Goal: Task Accomplishment & Management: Complete application form

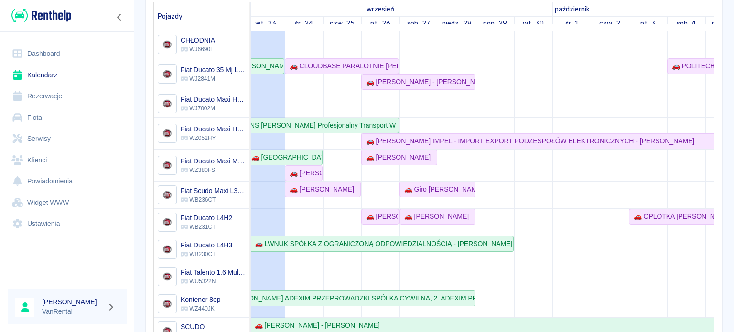
scroll to position [103, 0]
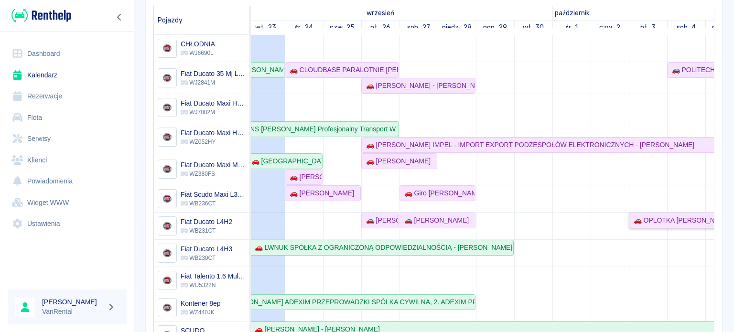
click at [663, 225] on link "🚗 OPLOTKA [PERSON_NAME] - [PERSON_NAME]" at bounding box center [723, 221] width 191 height 16
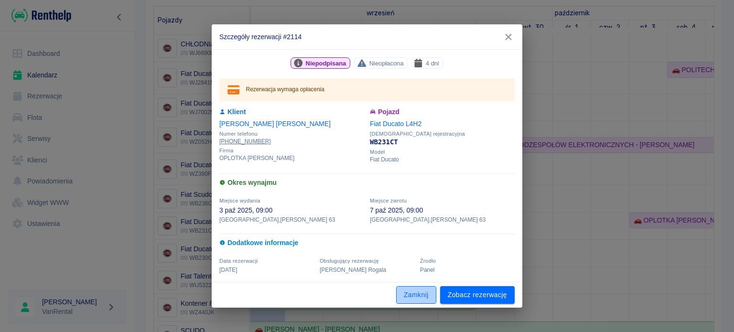
click at [405, 297] on button "Zamknij" at bounding box center [416, 295] width 40 height 18
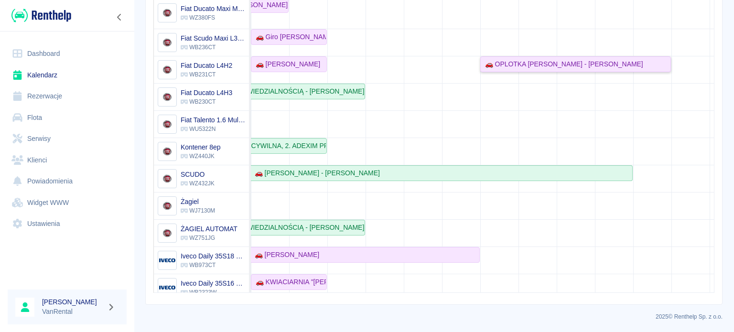
scroll to position [11, 191]
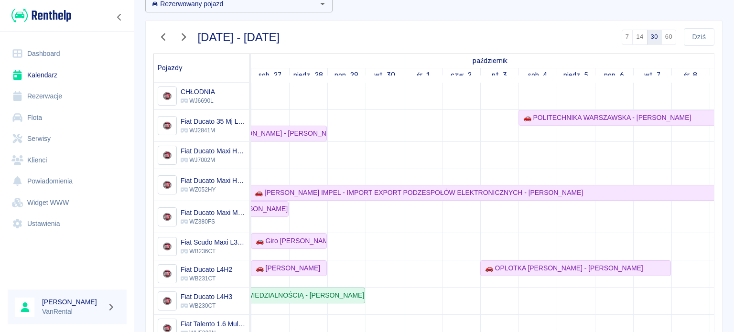
click at [382, 76] on link "wt., 30" at bounding box center [385, 75] width 26 height 14
click at [422, 72] on link "śr., 1" at bounding box center [422, 75] width 17 height 14
click at [461, 77] on link "czw., 2" at bounding box center [461, 75] width 26 height 14
click at [492, 76] on link "pt., 3" at bounding box center [499, 75] width 21 height 14
click at [533, 76] on link "sob., 4" at bounding box center [537, 75] width 24 height 14
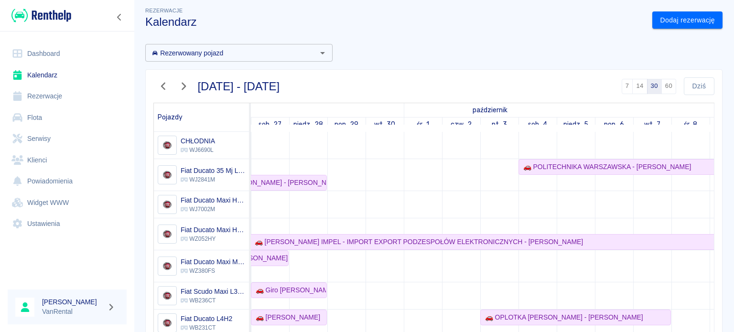
scroll to position [0, 0]
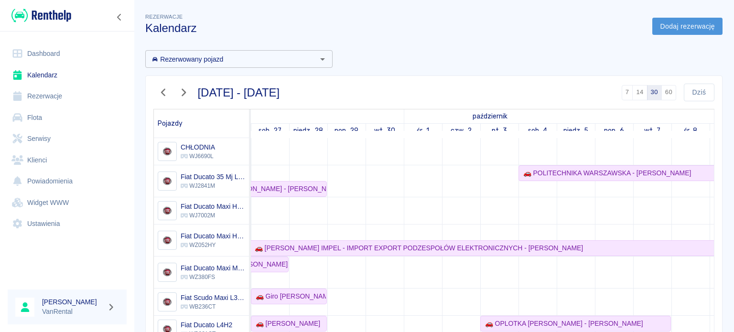
click at [665, 23] on link "Dodaj rezerwację" at bounding box center [687, 27] width 70 height 18
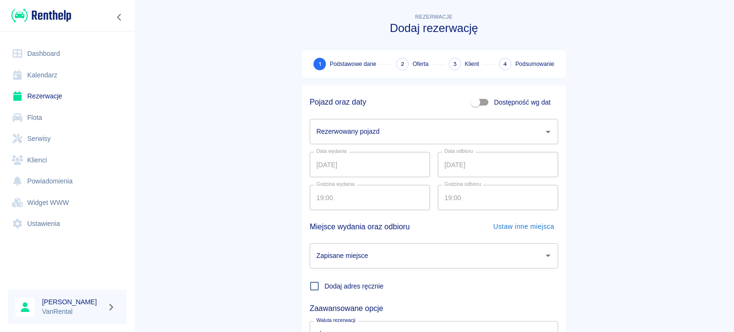
click at [343, 133] on input "Rezerwowany pojazd" at bounding box center [426, 131] width 225 height 17
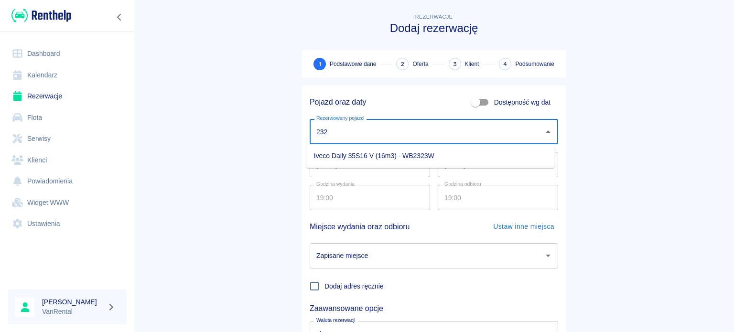
click at [343, 156] on li "Iveco Daily 35S16 V (16m3) - WB2323W" at bounding box center [430, 156] width 248 height 16
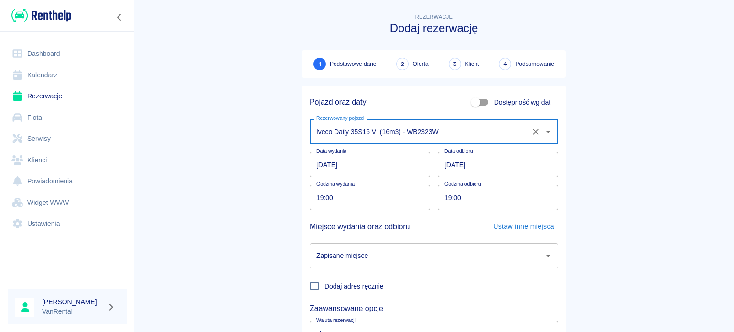
type input "Iveco Daily 35S16 V (16m3) - WB2323W"
click at [313, 162] on input "[DATE]" at bounding box center [369, 164] width 120 height 25
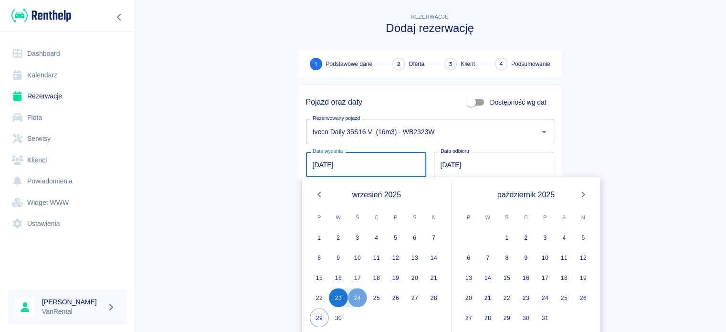
click at [322, 311] on button "29" at bounding box center [319, 317] width 19 height 19
type input "[DATE]"
type input "DD.MM.YYYY"
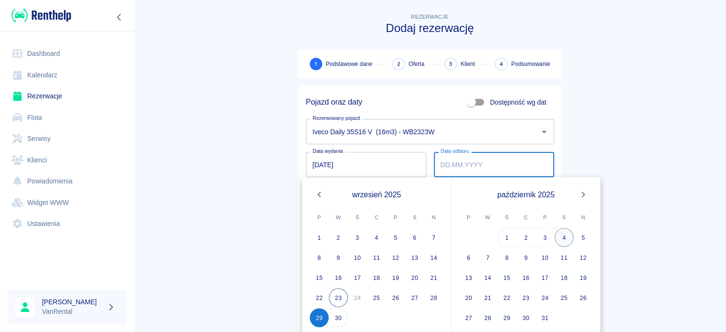
click at [557, 241] on button "4" at bounding box center [564, 237] width 19 height 19
type input "[DATE]"
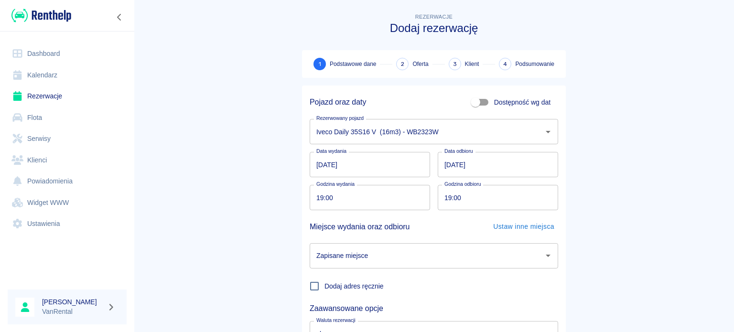
click at [318, 194] on input "19:00" at bounding box center [366, 197] width 114 height 25
type input "10:00"
click at [433, 198] on div "Godzina odbioru 19:00 Godzina odbioru" at bounding box center [494, 193] width 128 height 33
click at [442, 198] on input "19:00" at bounding box center [494, 197] width 114 height 25
type input "10:00"
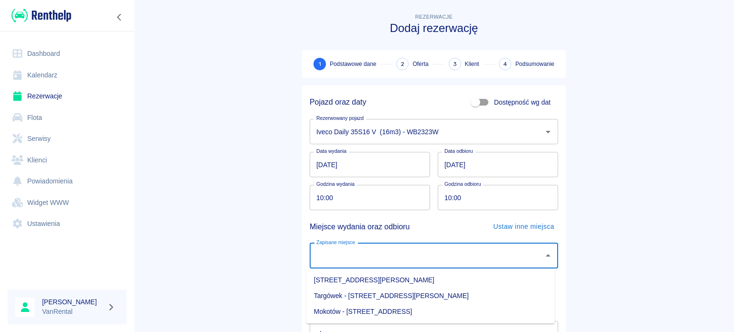
click at [406, 255] on input "Zapisane miejsce" at bounding box center [426, 255] width 225 height 17
click at [424, 293] on li "Targówek - [STREET_ADDRESS][PERSON_NAME]" at bounding box center [430, 296] width 248 height 16
type input "Targówek - [STREET_ADDRESS][PERSON_NAME]"
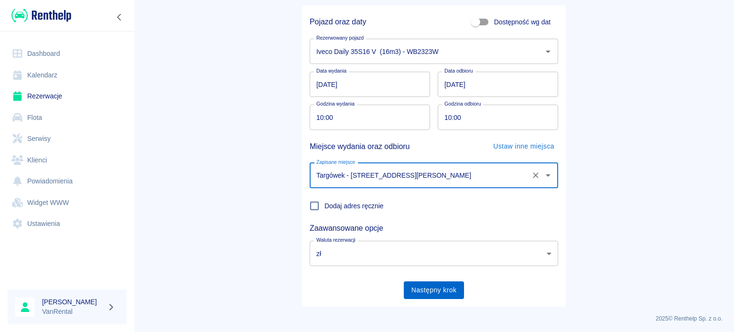
scroll to position [82, 0]
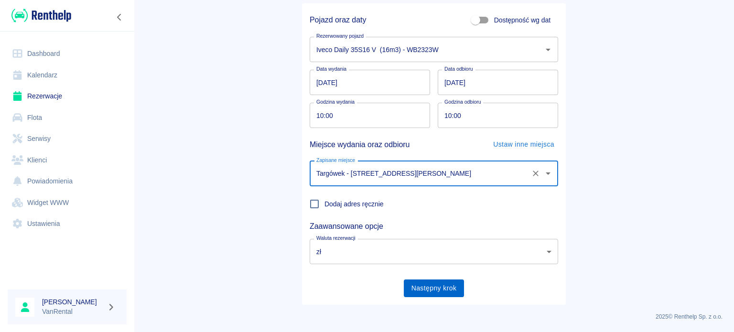
click at [424, 288] on button "Następny krok" at bounding box center [434, 288] width 61 height 18
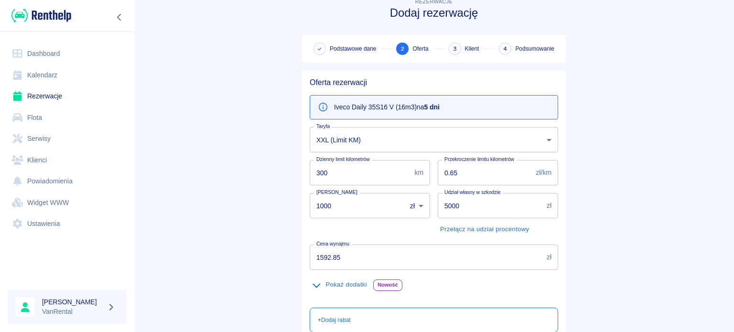
scroll to position [48, 0]
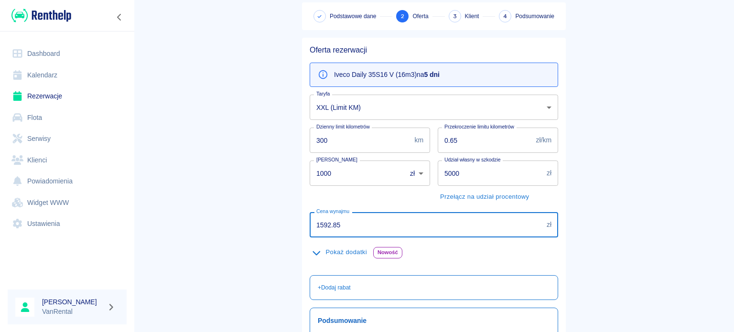
drag, startPoint x: 360, startPoint y: 231, endPoint x: 275, endPoint y: 23, distance: 224.9
click at [235, 204] on main "Rezerwacje Dodaj rezerwację Podstawowe dane 2 Oferta 3 Klient 4 Podsumowanie Of…" at bounding box center [434, 201] width 600 height 474
paste input "654.3"
type input "1654.35"
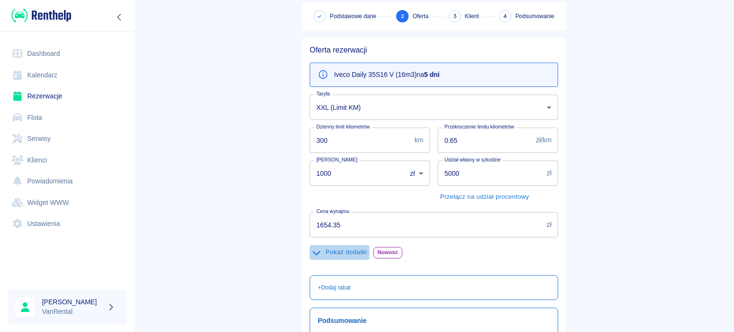
click at [358, 254] on button "Pokaż dodatki" at bounding box center [339, 252] width 60 height 15
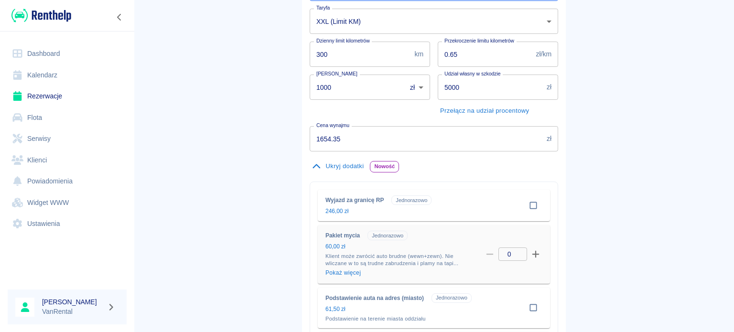
scroll to position [143, 0]
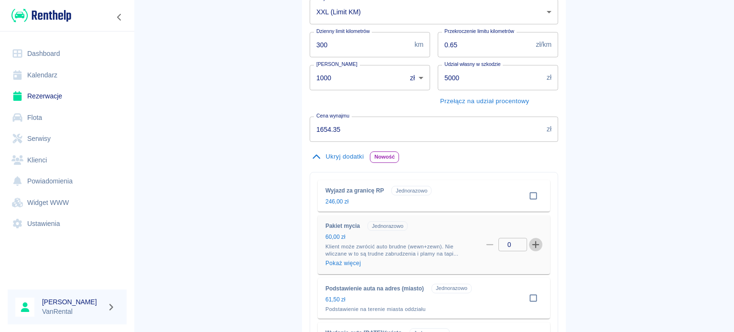
click at [532, 244] on icon "button" at bounding box center [535, 244] width 7 height 7
type input "1"
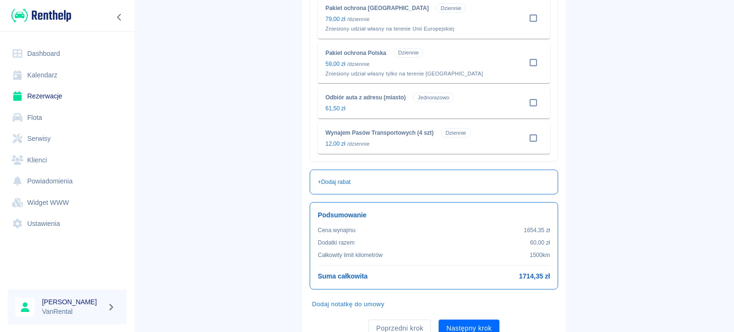
scroll to position [621, 0]
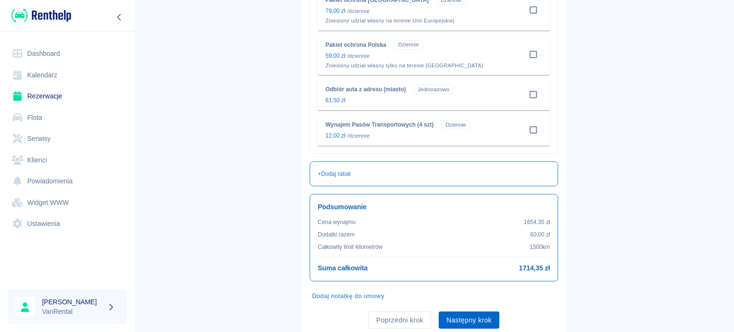
click at [470, 315] on button "Następny krok" at bounding box center [468, 320] width 61 height 18
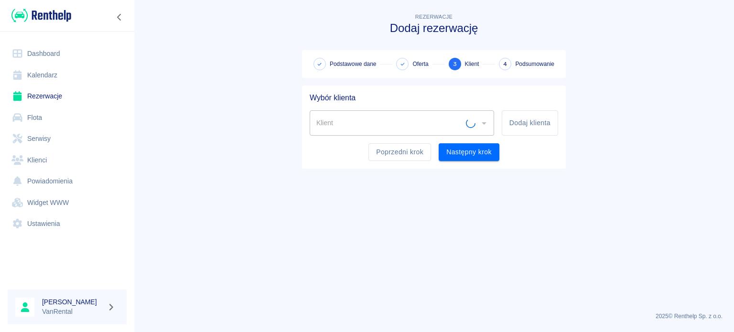
scroll to position [0, 0]
click at [519, 122] on button "Dodaj klienta" at bounding box center [529, 122] width 56 height 25
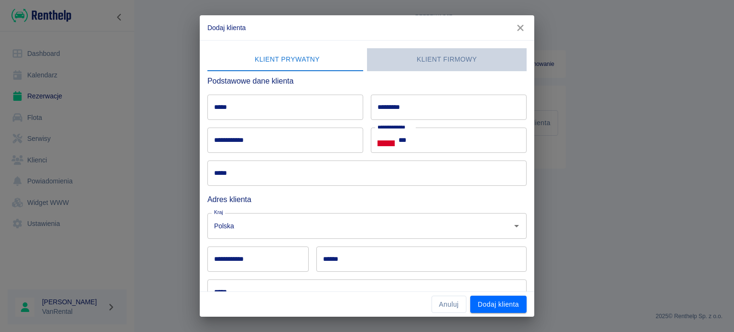
click at [445, 68] on button "Klient firmowy" at bounding box center [447, 59] width 160 height 23
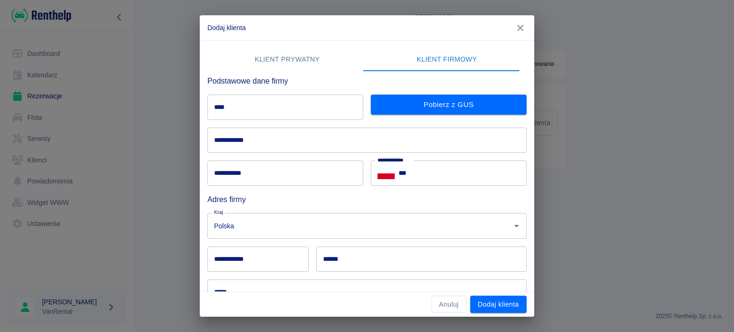
click at [277, 109] on input "****" at bounding box center [285, 107] width 156 height 25
paste input "**********"
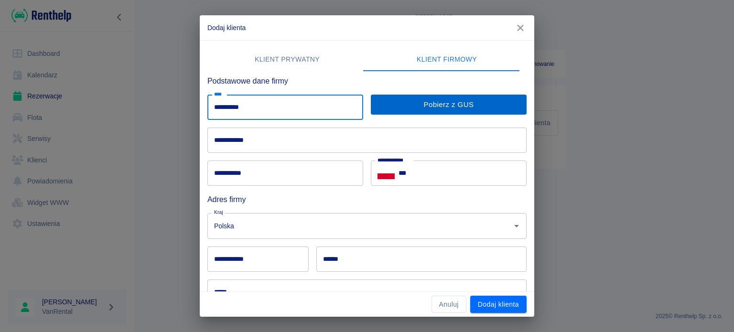
type input "**********"
click at [381, 108] on button "Pobierz z GUS" at bounding box center [449, 105] width 156 height 20
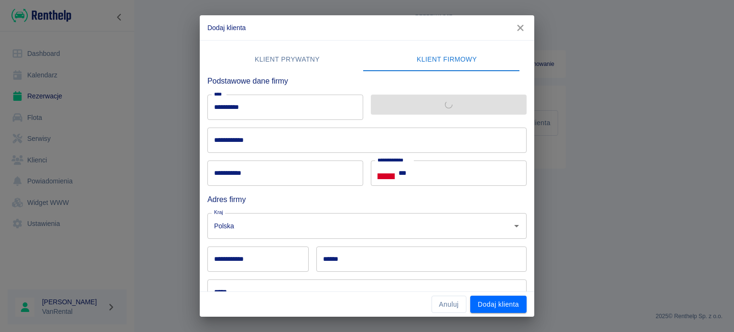
type input "**********"
type input "******"
type input "********"
type input "**********"
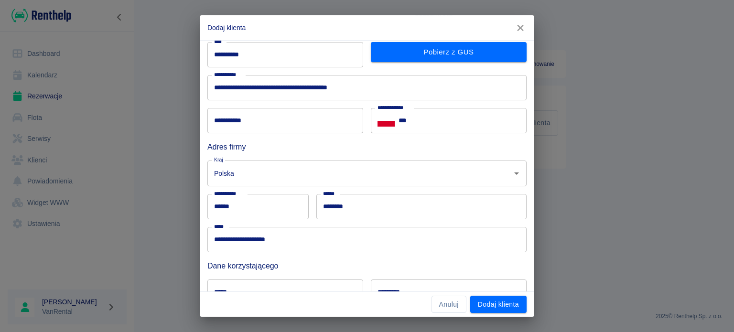
scroll to position [48, 0]
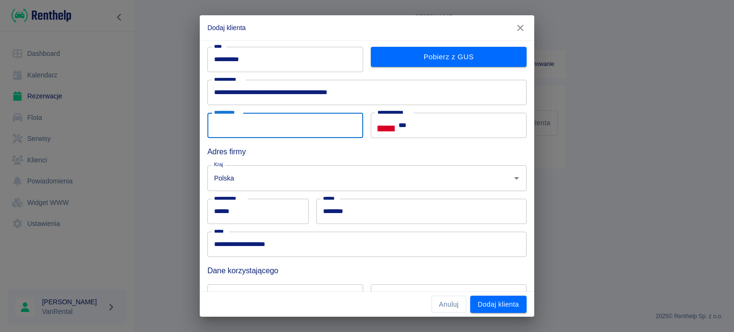
click at [260, 131] on input "**********" at bounding box center [285, 125] width 156 height 25
paste input "**********"
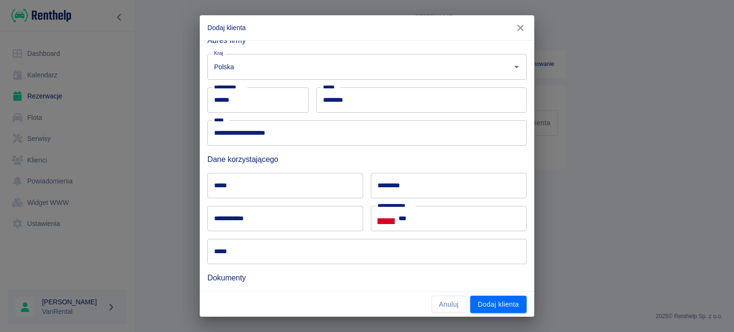
scroll to position [191, 0]
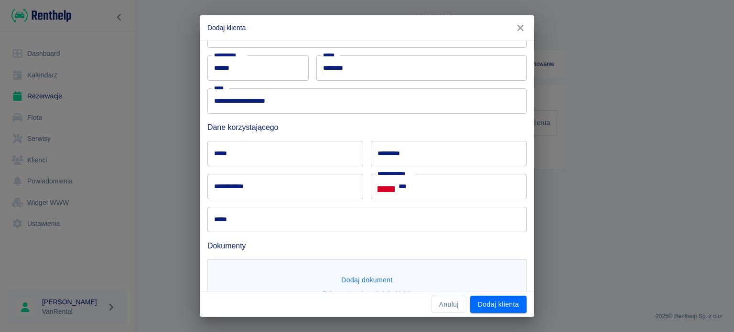
type input "**********"
click at [271, 187] on input "**********" at bounding box center [285, 186] width 156 height 25
paste input "**********"
type input "**********"
click at [256, 149] on input "*****" at bounding box center [285, 153] width 156 height 25
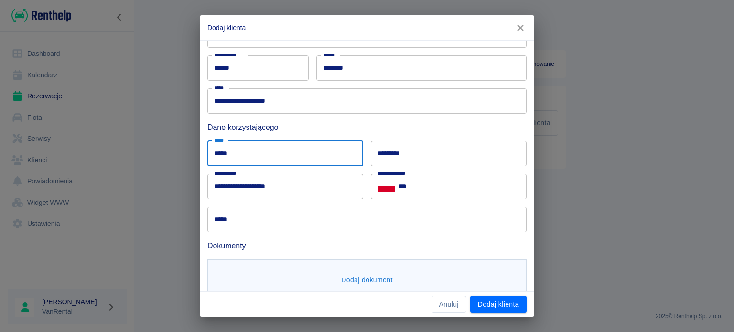
type input "*****"
click at [464, 164] on input "*********" at bounding box center [449, 153] width 156 height 25
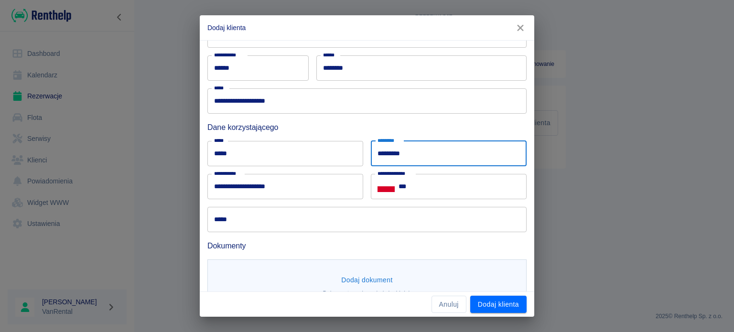
type input "*********"
click at [449, 193] on input "***" at bounding box center [462, 186] width 128 height 25
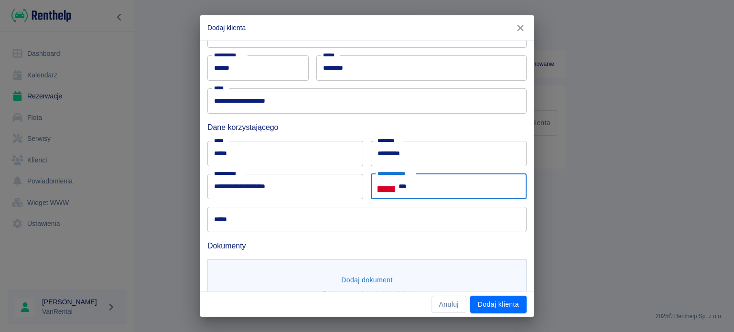
paste input "**********"
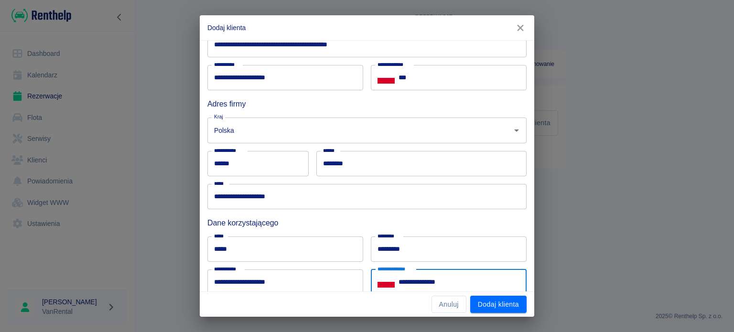
type input "**********"
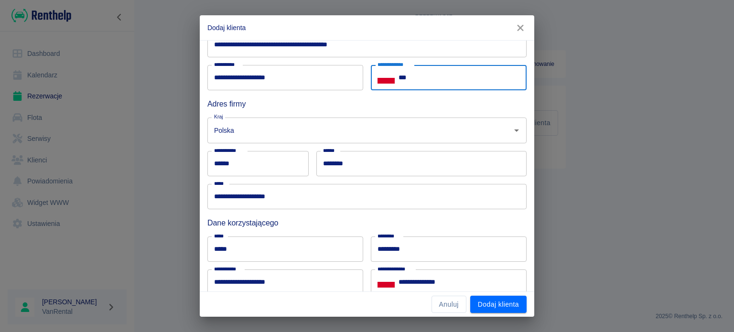
click at [420, 77] on input "***" at bounding box center [462, 77] width 128 height 25
paste input "**********"
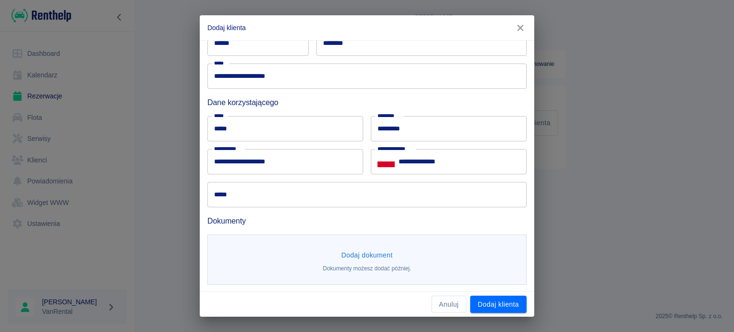
scroll to position [216, 0]
type input "**********"
click at [474, 298] on button "Dodaj klienta" at bounding box center [498, 305] width 56 height 18
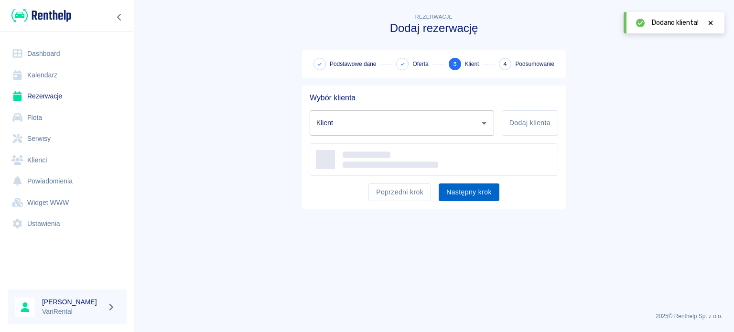
click at [463, 191] on button "Następny krok" at bounding box center [468, 192] width 61 height 18
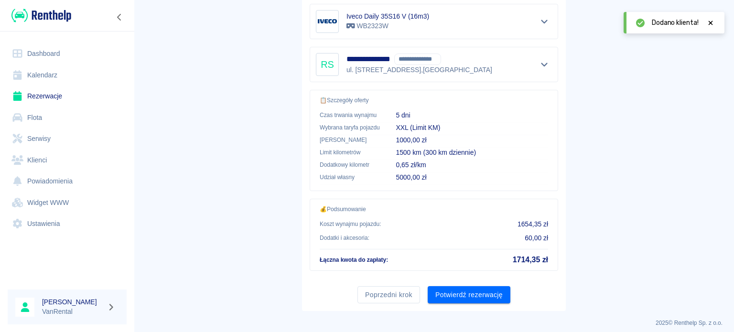
scroll to position [191, 0]
click at [478, 292] on button "Potwierdź rezerwację" at bounding box center [468, 295] width 83 height 18
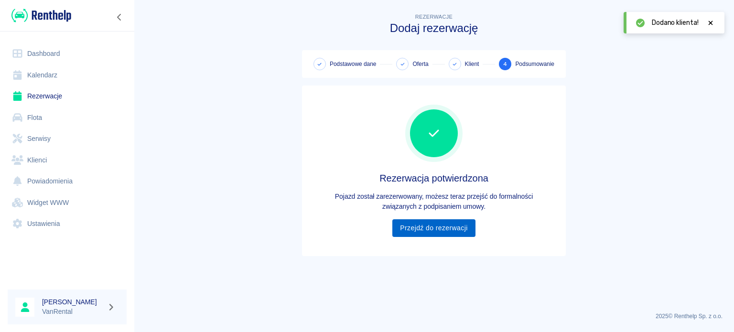
click at [445, 223] on link "Przejdź do rezerwacji" at bounding box center [433, 228] width 83 height 18
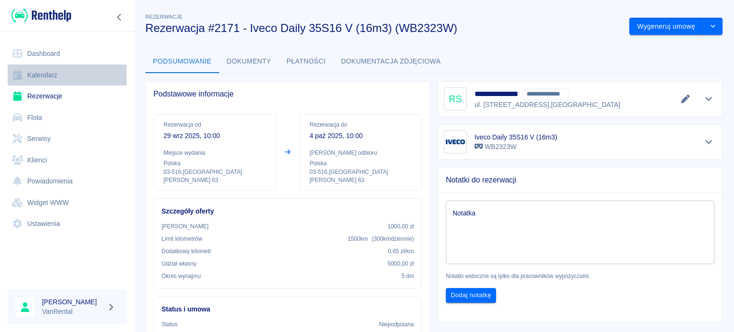
click at [48, 79] on link "Kalendarz" at bounding box center [67, 74] width 119 height 21
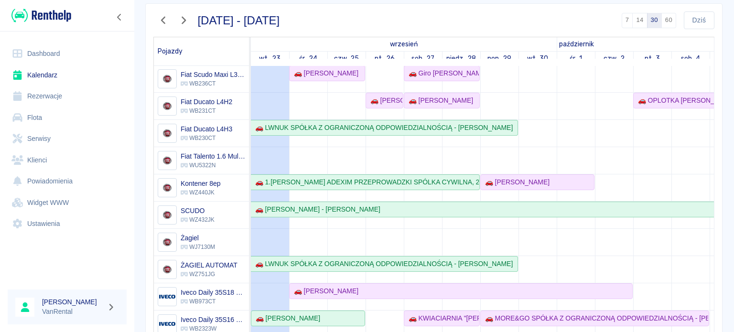
scroll to position [96, 0]
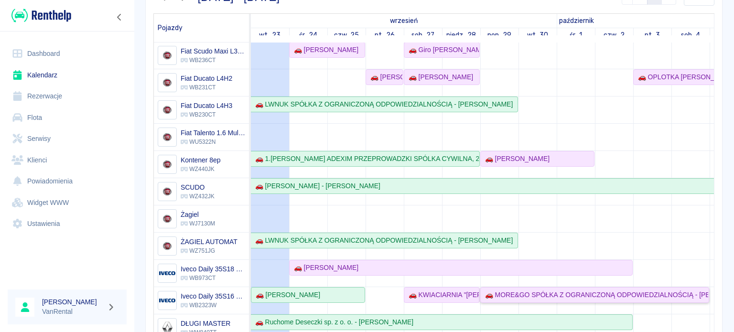
click at [550, 290] on div "🚗 MORE&GO SPÓŁKA Z OGRANICZONĄ ODPOWIEDZIALNOŚCIĄ - [PERSON_NAME]" at bounding box center [594, 295] width 227 height 10
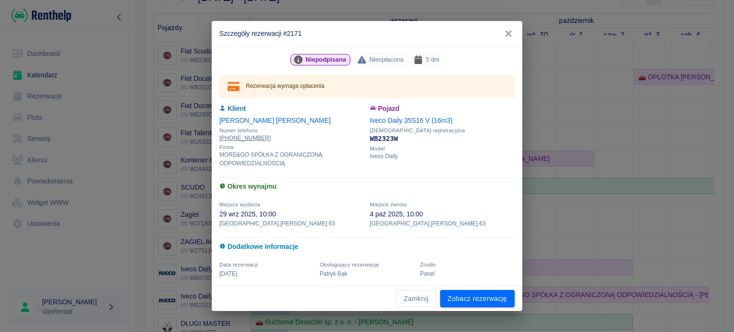
drag, startPoint x: 500, startPoint y: 298, endPoint x: 473, endPoint y: 280, distance: 32.2
click at [500, 298] on link "Zobacz rezerwację" at bounding box center [477, 299] width 75 height 18
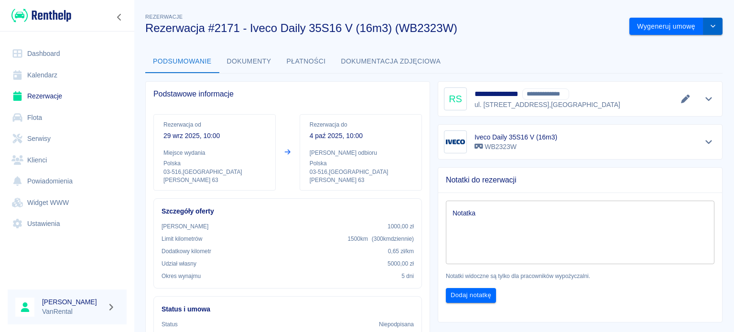
click at [703, 31] on button "drop-down" at bounding box center [712, 27] width 19 height 18
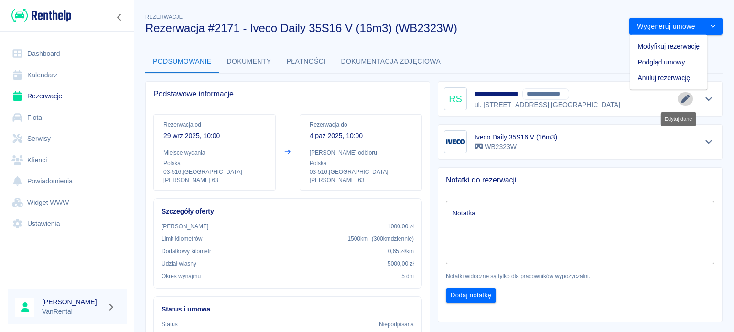
click at [680, 100] on icon "Edytuj dane" at bounding box center [685, 99] width 11 height 9
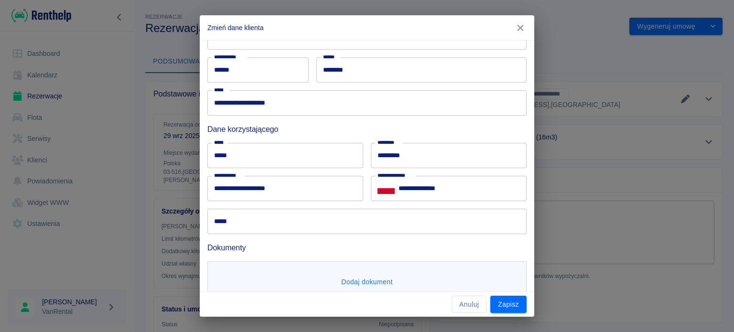
scroll to position [191, 0]
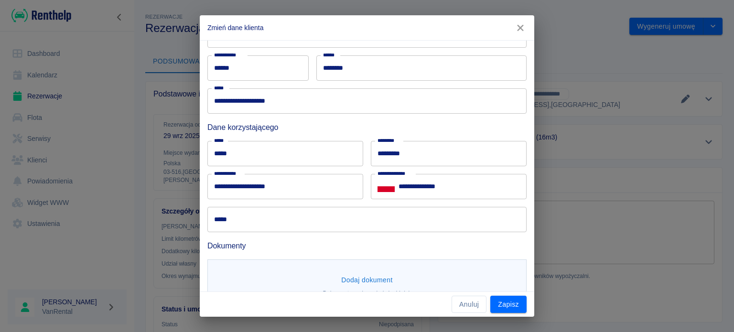
click at [250, 227] on input "*****" at bounding box center [366, 219] width 319 height 25
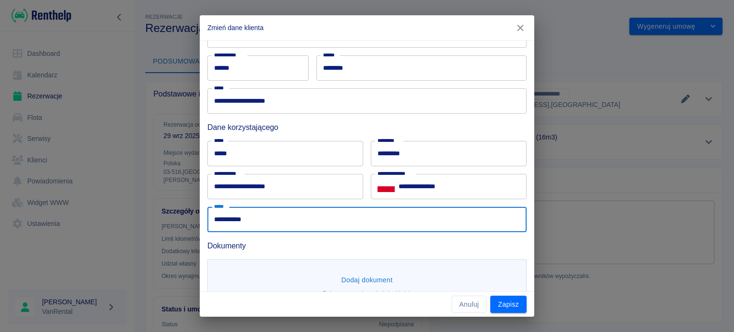
type input "**********"
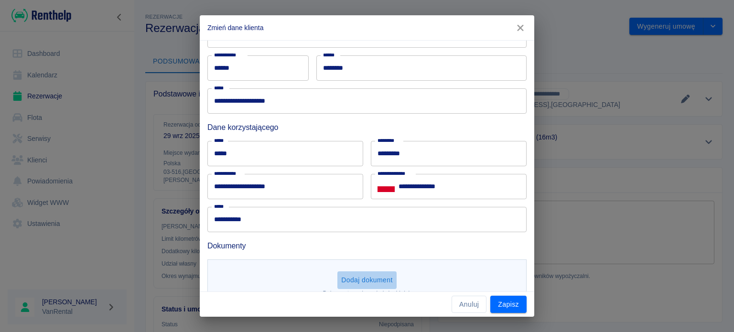
click at [382, 278] on button "Dodaj dokument" at bounding box center [366, 280] width 59 height 18
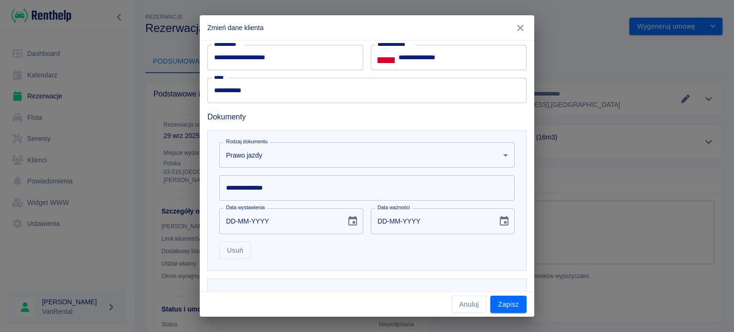
scroll to position [355, 0]
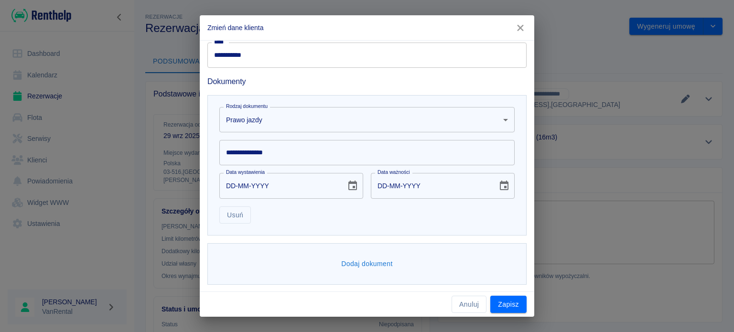
click at [290, 160] on input "**********" at bounding box center [366, 152] width 295 height 25
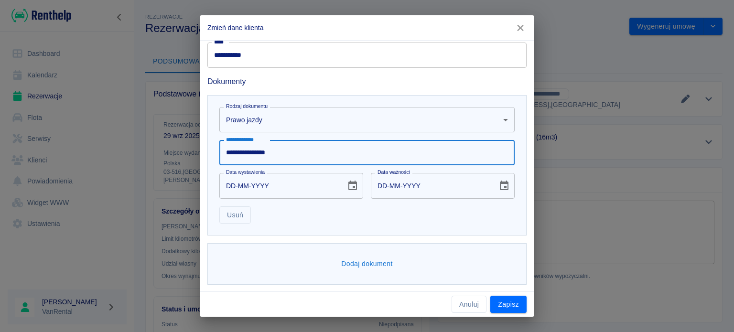
type input "**********"
click at [228, 190] on input "DD-MM-YYYY" at bounding box center [279, 185] width 120 height 25
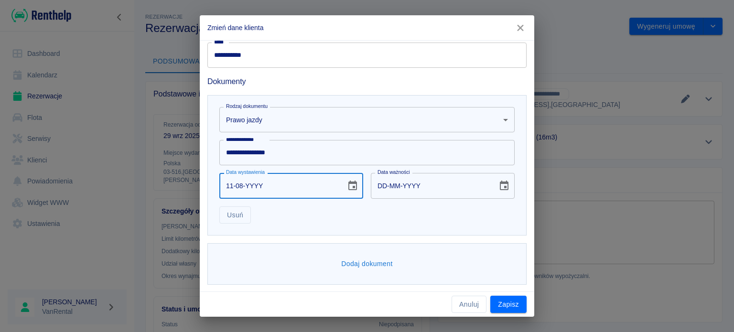
type input "11-08-0002"
type input "11-08-0012"
type input "11-08-0020"
type input "11-08-0030"
type input "11-08-0202"
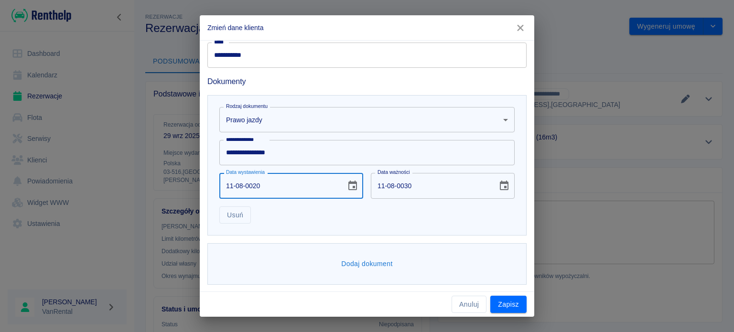
type input "11-08-0212"
type input "[DATE]"
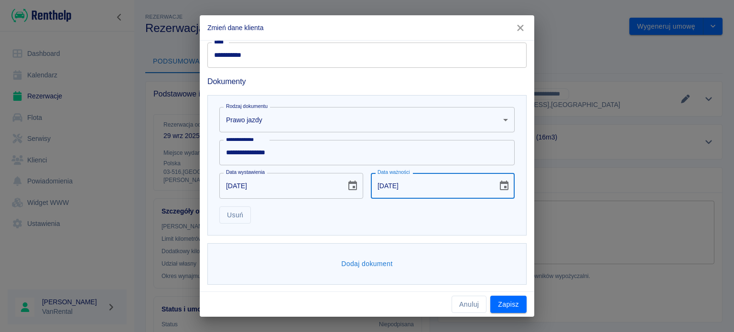
click at [380, 182] on input "[DATE]" at bounding box center [431, 185] width 120 height 25
type input "[DATE]"
click at [497, 298] on button "Zapisz" at bounding box center [508, 305] width 36 height 18
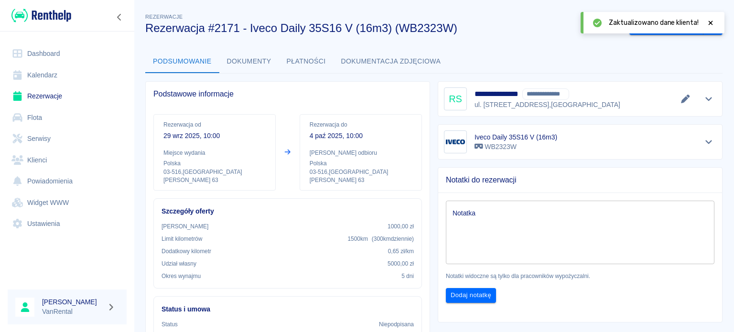
click at [24, 76] on link "Kalendarz" at bounding box center [67, 74] width 119 height 21
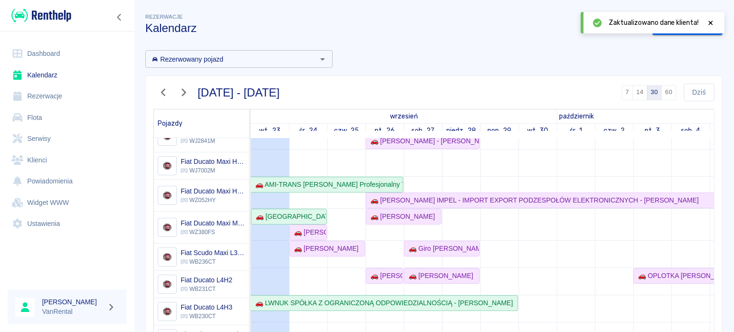
scroll to position [48, 0]
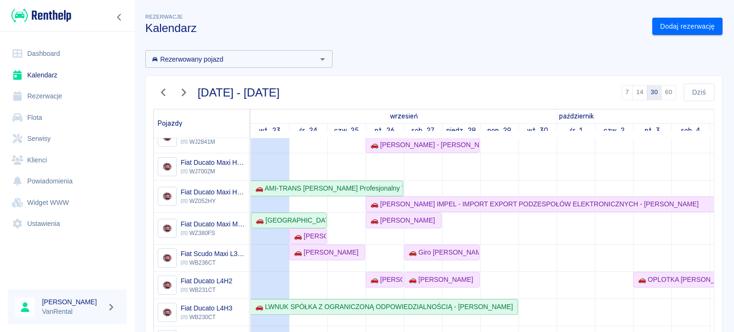
scroll to position [48, 0]
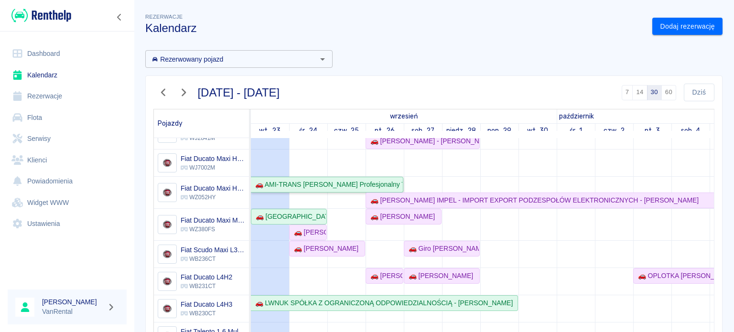
click at [388, 187] on div "🚗 AMI-TRANS [PERSON_NAME] Profesjonalny Transport W Temperaturze Kontrolowanej …" at bounding box center [326, 185] width 151 height 10
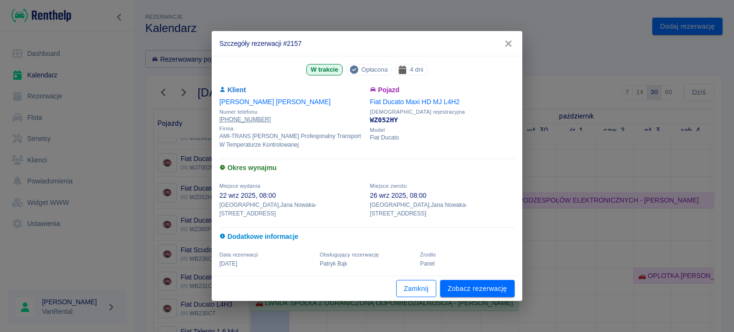
click at [416, 284] on button "Zamknij" at bounding box center [416, 289] width 40 height 18
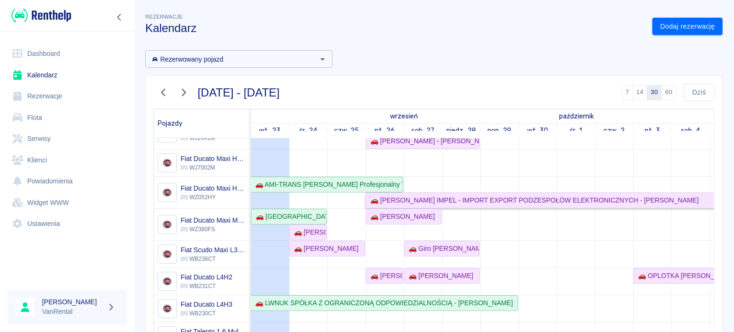
click at [415, 201] on div "🚗 [PERSON_NAME] IMPEL - IMPORT EXPORT PODZESPOŁÓW ELEKTRONICZNYCH - [PERSON_NAM…" at bounding box center [532, 200] width 332 height 10
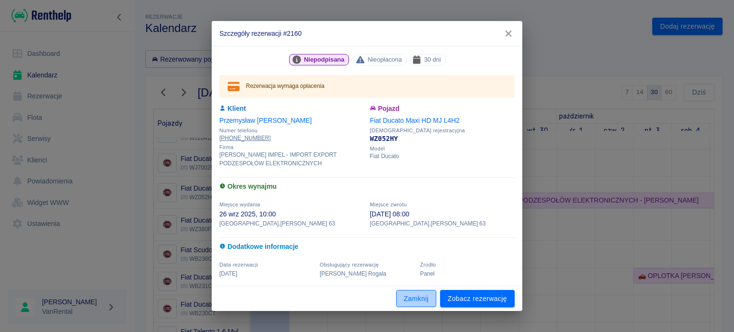
click at [421, 296] on button "Zamknij" at bounding box center [416, 299] width 40 height 18
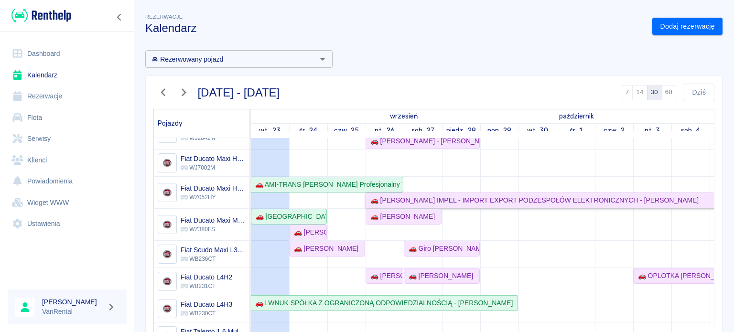
click at [433, 200] on div "🚗 [PERSON_NAME] IMPEL - IMPORT EXPORT PODZESPOŁÓW ELEKTRONICZNYCH - [PERSON_NAM…" at bounding box center [532, 200] width 332 height 10
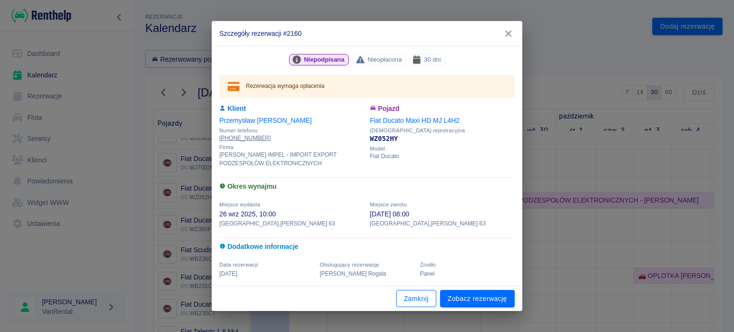
click at [404, 297] on button "Zamknij" at bounding box center [416, 299] width 40 height 18
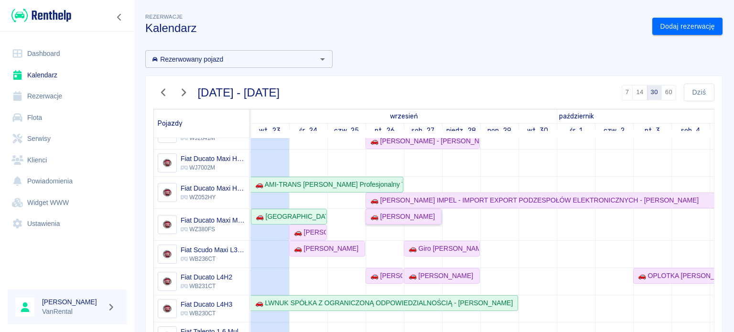
click at [411, 215] on div "🚗 [PERSON_NAME]" at bounding box center [400, 217] width 68 height 10
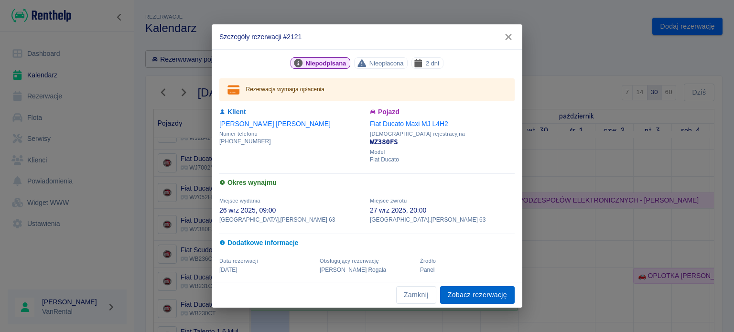
click at [487, 298] on link "Zobacz rezerwację" at bounding box center [477, 295] width 75 height 18
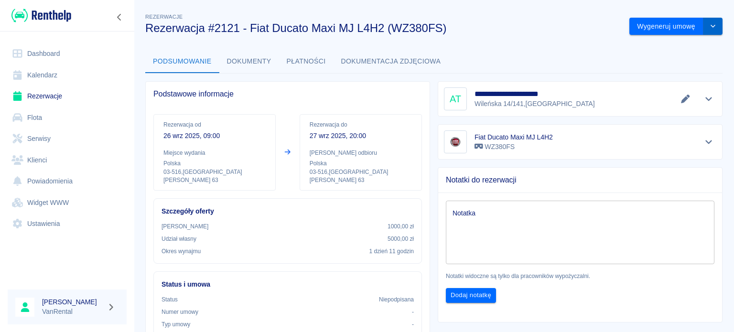
click at [703, 30] on button "drop-down" at bounding box center [712, 27] width 19 height 18
click at [692, 47] on li "Modyfikuj rezerwację" at bounding box center [667, 47] width 77 height 16
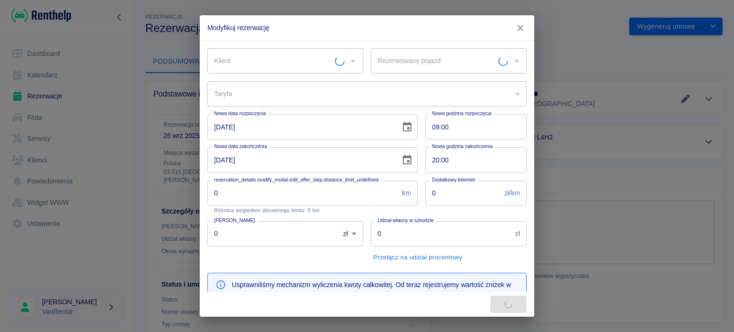
type input "9d846459-7f25-423d-8e37-fa9efaab7e1a"
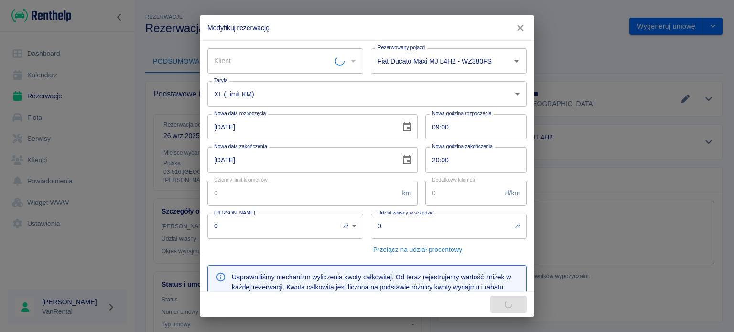
type input "Fiat Ducato Maxi MJ L4H2 - WZ380FS"
type input "300"
type input "1000"
type input "5000"
type input "612.54"
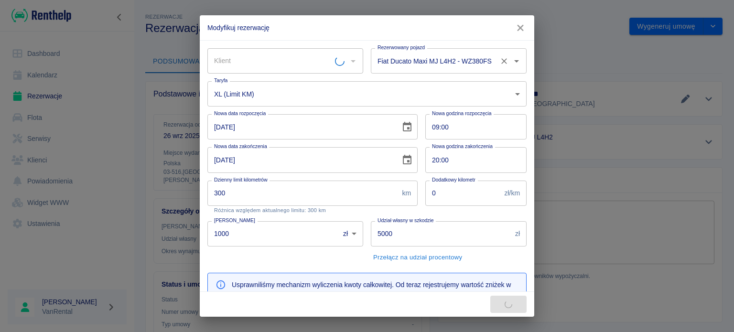
type input "Aleksander Truszyński"
click at [407, 60] on input "Fiat Ducato Maxi MJ L4H2 - WZ380FS" at bounding box center [435, 61] width 120 height 17
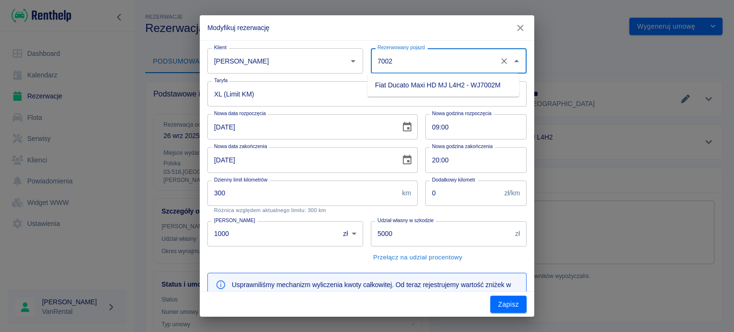
click at [430, 81] on li "Fiat Ducato Maxi HD MJ L4H2 - WJ7002M" at bounding box center [443, 85] width 152 height 16
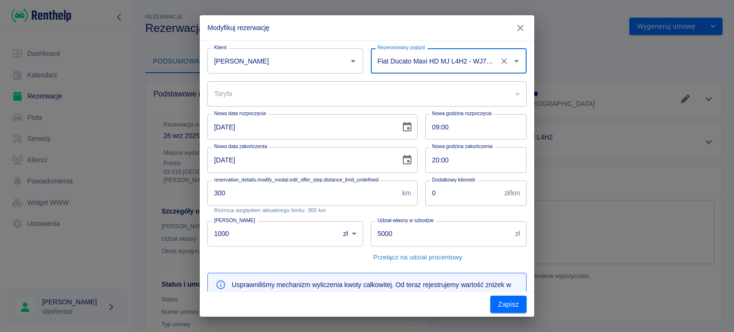
type input "Fiat Ducato Maxi HD MJ L4H2 - WJ7002M"
drag, startPoint x: 505, startPoint y: 320, endPoint x: 505, endPoint y: 307, distance: 13.8
click at [505, 319] on div "Modyfikuj rezerwację Klient Aleksander Truszyński Klient Rezerwowany pojazd Fia…" at bounding box center [367, 166] width 734 height 332
type input "f831ff55-5213-4544-90e6-5f47e53c802c"
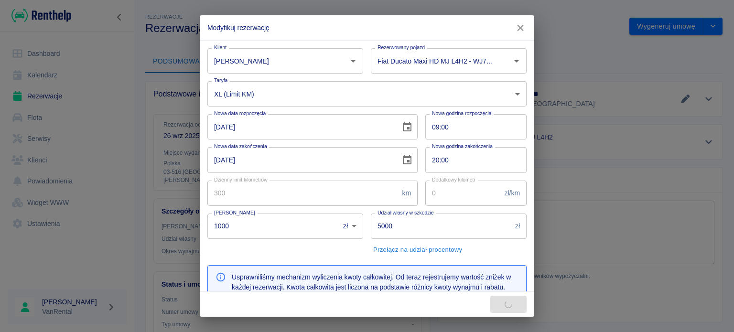
click at [505, 307] on div "Zapisz" at bounding box center [367, 304] width 334 height 25
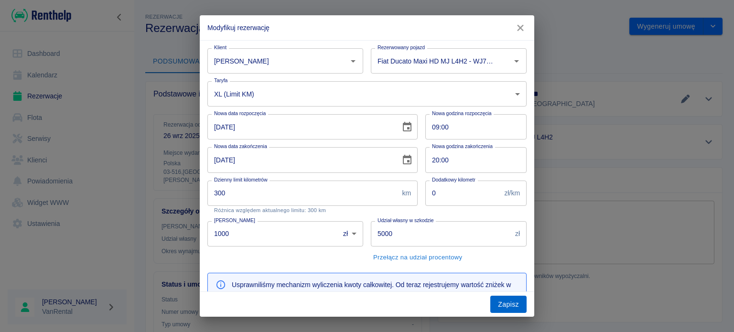
click at [509, 306] on button "Zapisz" at bounding box center [508, 305] width 36 height 18
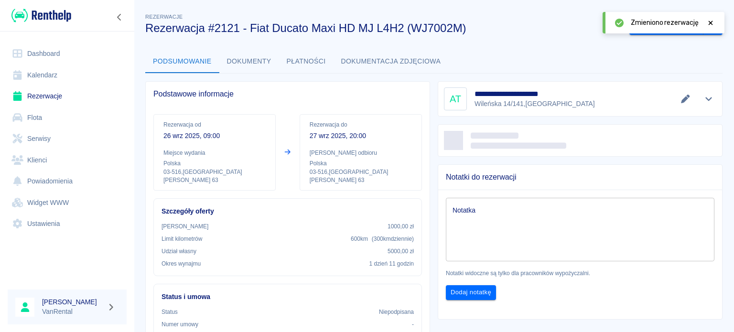
click at [43, 72] on link "Kalendarz" at bounding box center [67, 74] width 119 height 21
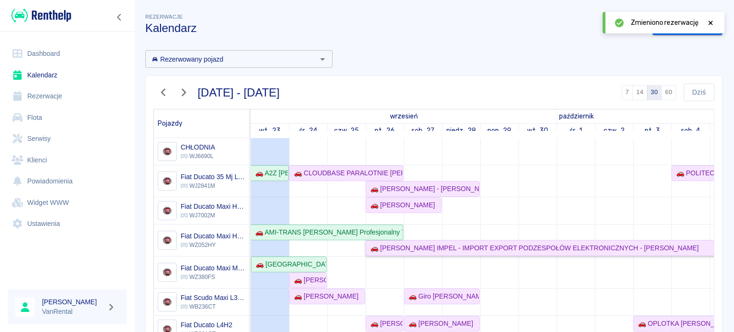
click at [428, 244] on div "🚗 [PERSON_NAME] IMPEL - IMPORT EXPORT PODZESPOŁÓW ELEKTRONICZNYCH - [PERSON_NAM…" at bounding box center [532, 248] width 332 height 10
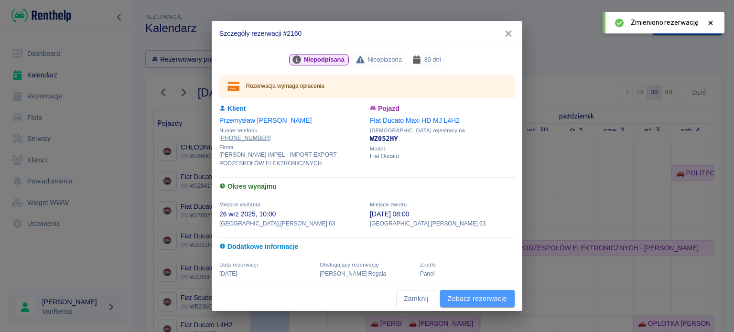
drag, startPoint x: 500, startPoint y: 299, endPoint x: 522, endPoint y: 282, distance: 27.9
click at [500, 299] on link "Zobacz rezerwację" at bounding box center [477, 299] width 75 height 18
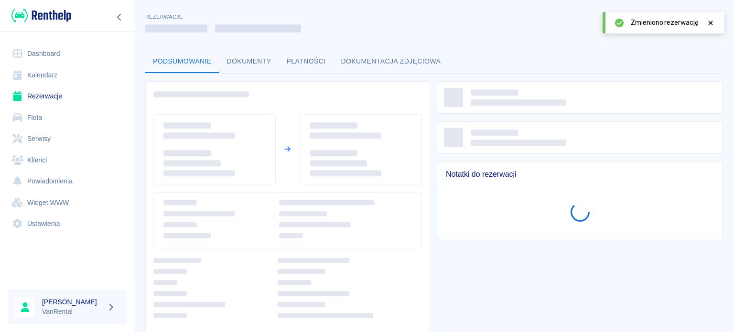
click at [709, 27] on div at bounding box center [710, 23] width 9 height 10
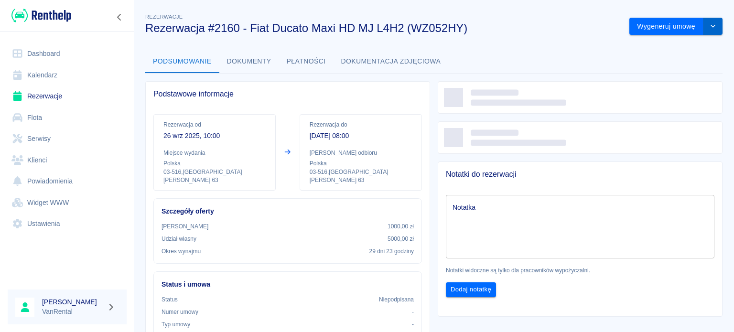
drag, startPoint x: 710, startPoint y: 28, endPoint x: 700, endPoint y: 30, distance: 10.3
click at [710, 27] on button "drop-down" at bounding box center [712, 27] width 19 height 18
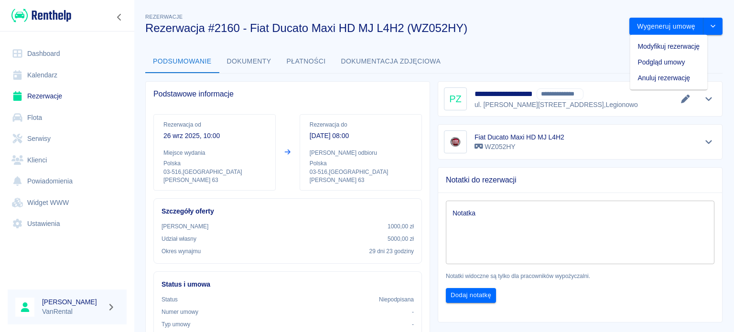
click at [668, 45] on li "Modyfikuj rezerwację" at bounding box center [667, 47] width 77 height 16
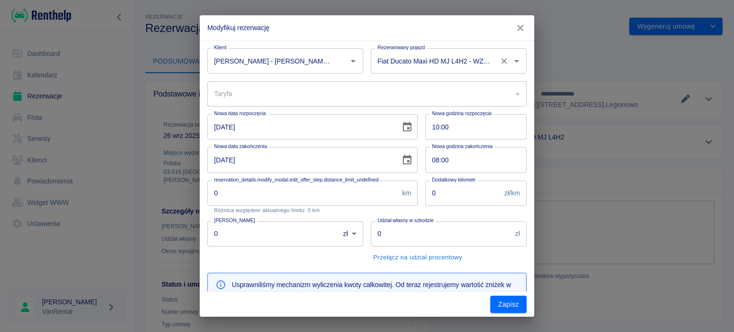
type input "dafee3f7-61ab-4522-855d-27ef1205866f"
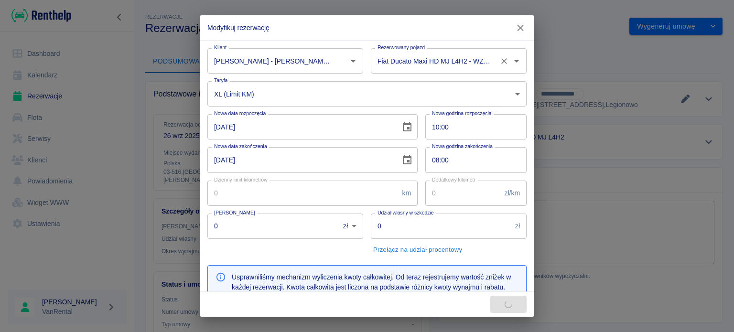
type input "300"
type input "1000"
type input "5000"
type input "9188.1"
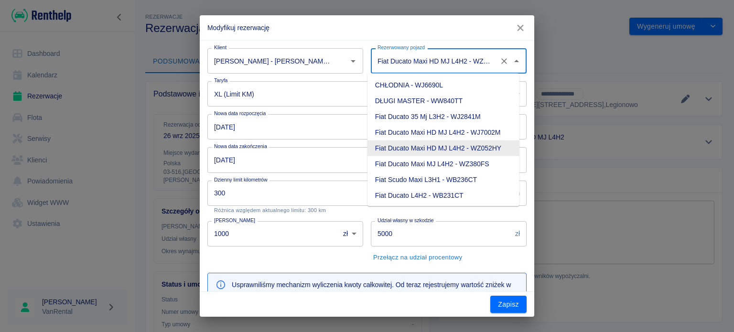
click at [432, 60] on input "Fiat Ducato Maxi HD MJ L4H2 - WZ052HY" at bounding box center [435, 61] width 120 height 17
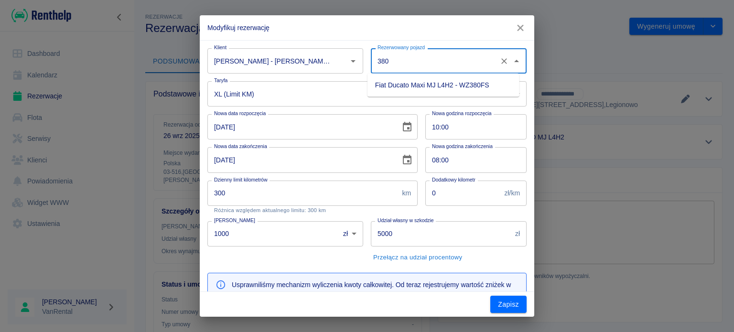
click at [430, 83] on li "Fiat Ducato Maxi MJ L4H2 - WZ380FS" at bounding box center [443, 85] width 152 height 16
type input "Fiat Ducato Maxi MJ L4H2 - WZ380FS"
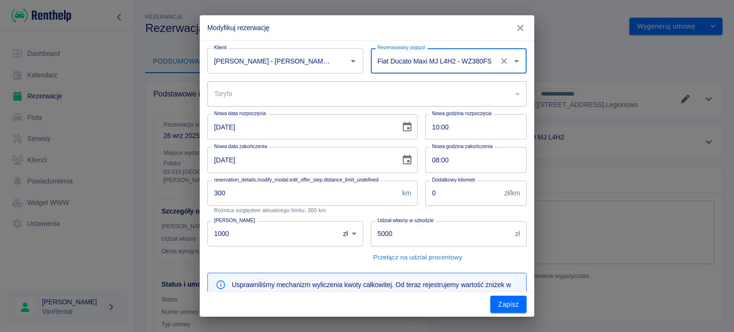
type input "9d846459-7f25-423d-8e37-fa9efaab7e1a"
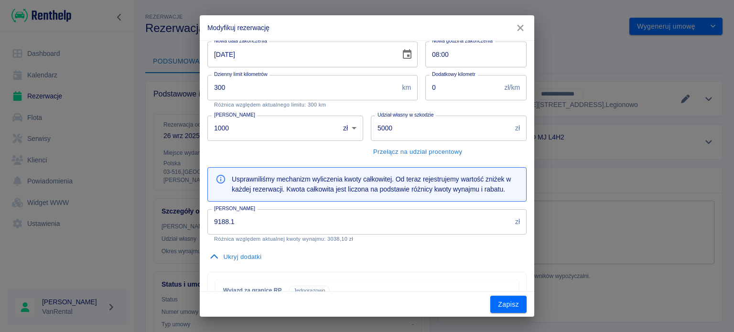
scroll to position [143, 0]
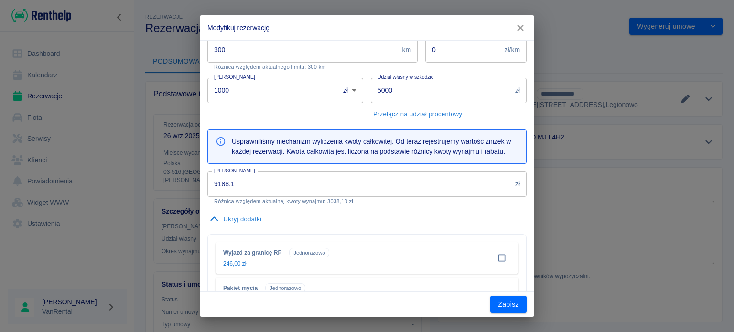
type input "Fiat Ducato Maxi MJ L4H2 - WZ380FS"
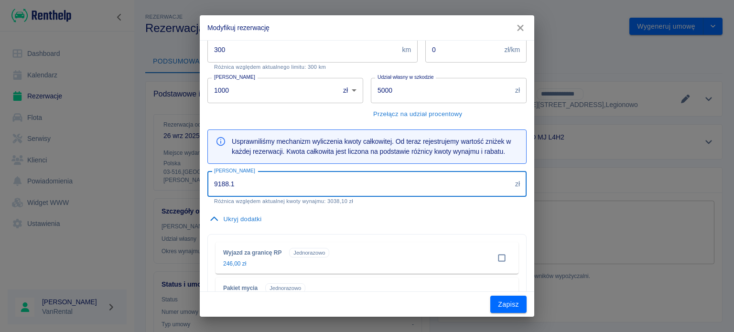
drag, startPoint x: 188, startPoint y: 184, endPoint x: 141, endPoint y: 186, distance: 46.8
click at [141, 186] on div "Modyfikuj rezerwację Klient Przemysław Zalewski - Andrzej Zalewski IMPEL - IMPO…" at bounding box center [367, 166] width 734 height 332
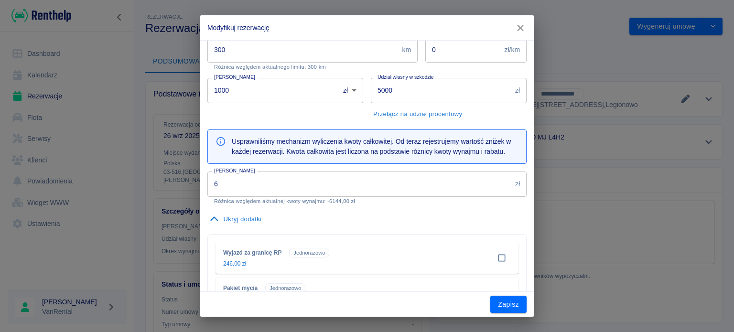
click at [247, 192] on input "6" at bounding box center [359, 183] width 304 height 25
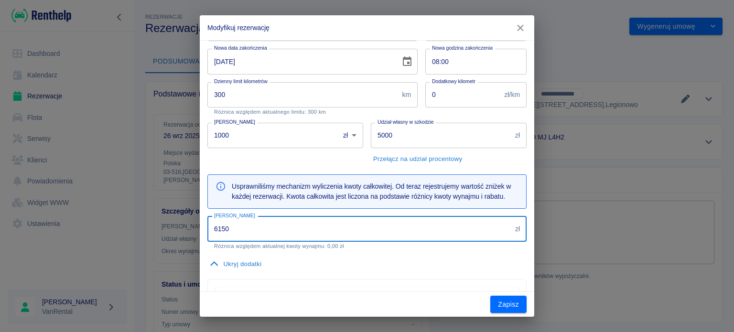
scroll to position [96, 0]
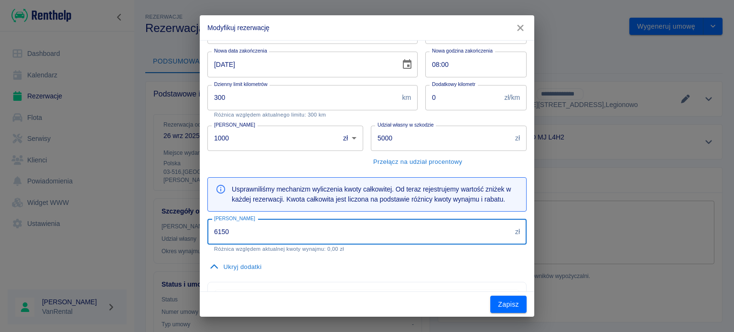
type input "6150"
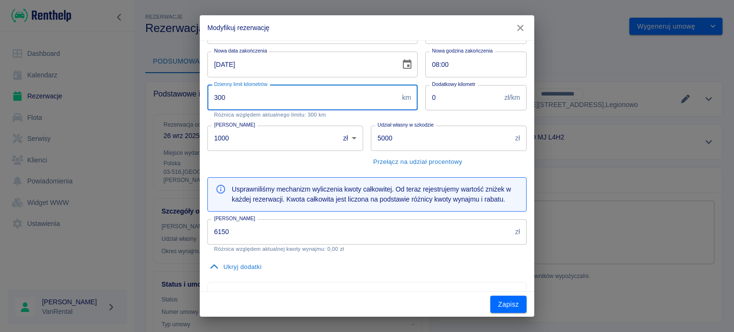
drag, startPoint x: 269, startPoint y: 102, endPoint x: 194, endPoint y: 98, distance: 75.5
click at [194, 98] on div "Modyfikuj rezerwację Klient Przemysław Zalewski - Andrzej Zalewski IMPEL - IMPO…" at bounding box center [367, 166] width 734 height 332
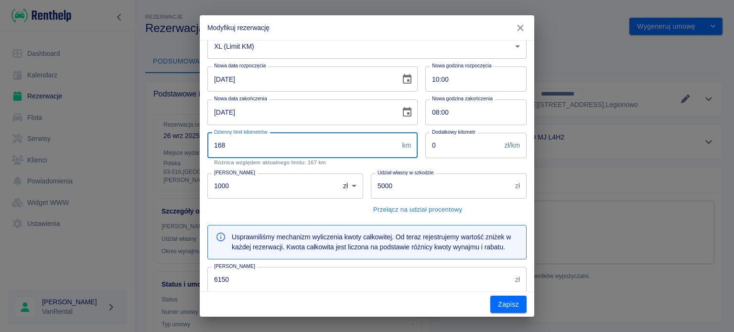
scroll to position [0, 0]
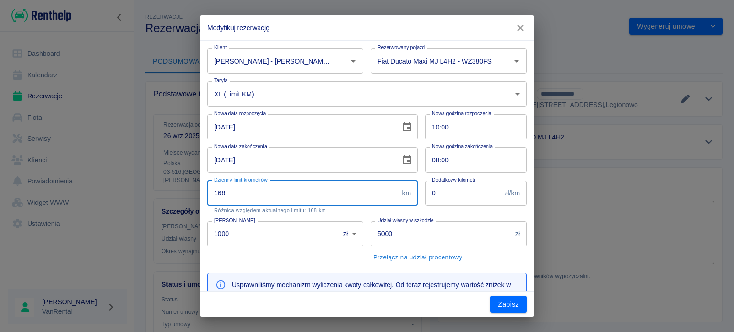
type input "168"
click at [431, 159] on input "08:00" at bounding box center [472, 159] width 95 height 25
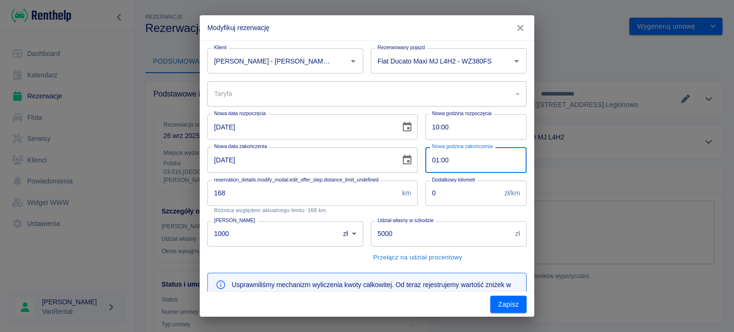
type input "10:00"
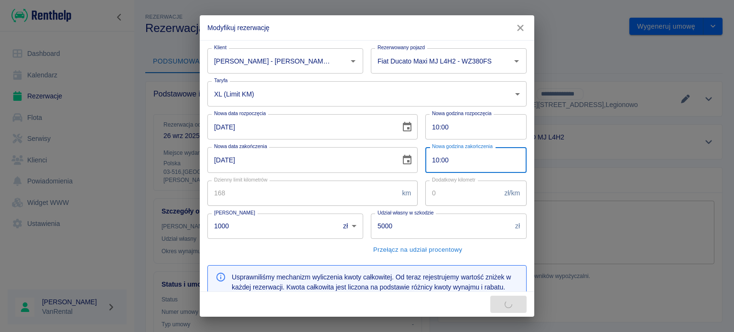
type input "300"
type input "9494.37"
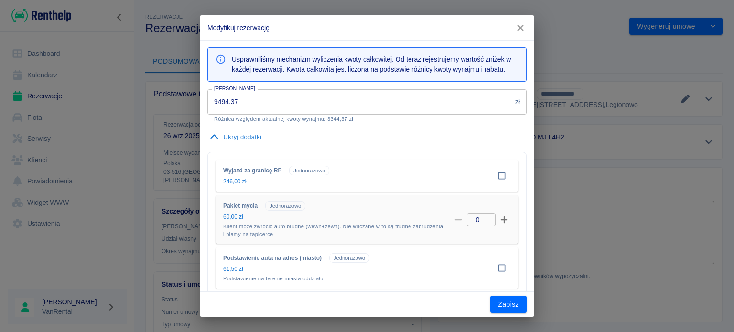
scroll to position [224, 0]
type input "10:00"
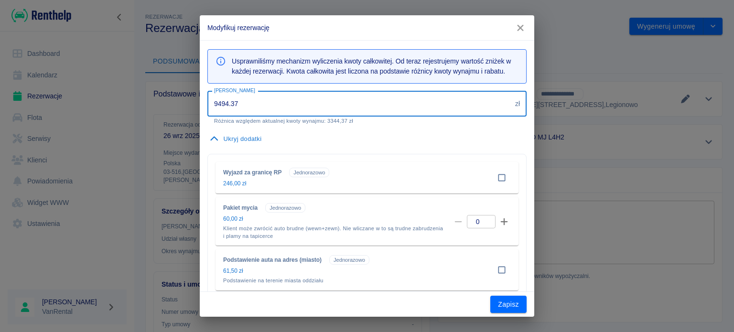
drag, startPoint x: 280, startPoint y: 107, endPoint x: 120, endPoint y: 107, distance: 160.0
click at [120, 107] on div "Modyfikuj rezerwację Klient Przemysław Zalewski - Andrzej Zalewski IMPEL - IMPO…" at bounding box center [367, 166] width 734 height 332
type input "3"
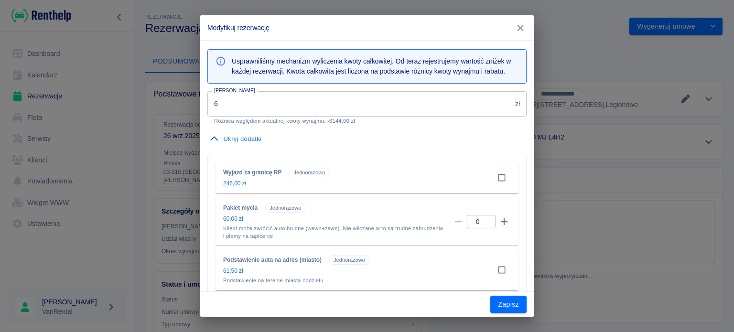
click at [228, 108] on input "6" at bounding box center [359, 103] width 304 height 25
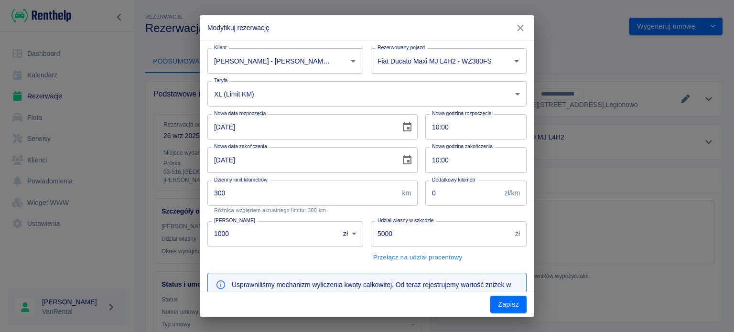
scroll to position [0, 0]
type input "6150"
drag, startPoint x: 256, startPoint y: 192, endPoint x: 194, endPoint y: 192, distance: 62.1
click at [194, 192] on div "Modyfikuj rezerwację Klient Przemysław Zalewski - Andrzej Zalewski IMPEL - IMPO…" at bounding box center [367, 166] width 734 height 332
type input "166"
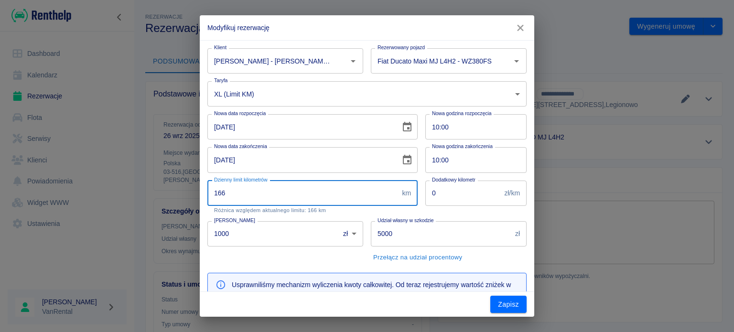
click at [518, 309] on button "Zapisz" at bounding box center [508, 305] width 36 height 18
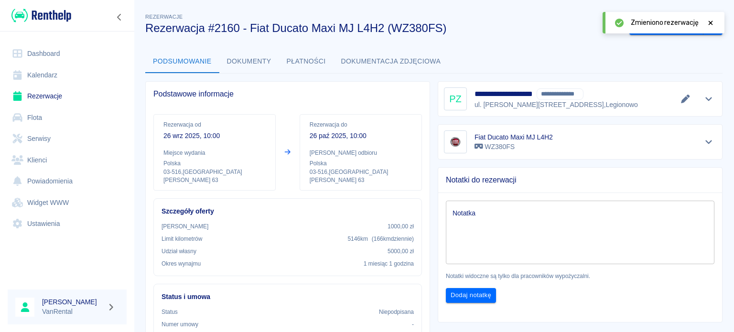
click at [69, 75] on link "Kalendarz" at bounding box center [67, 74] width 119 height 21
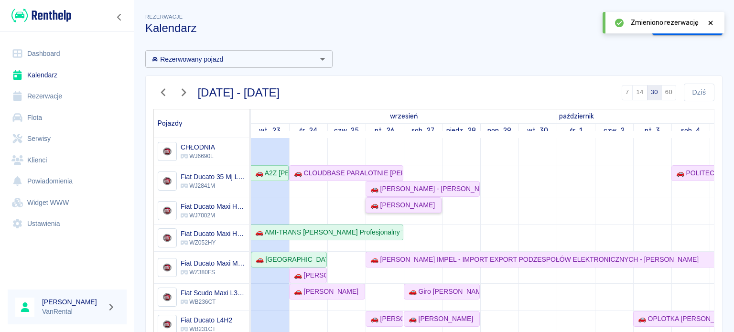
click at [416, 205] on div "🚗 [PERSON_NAME]" at bounding box center [400, 205] width 68 height 10
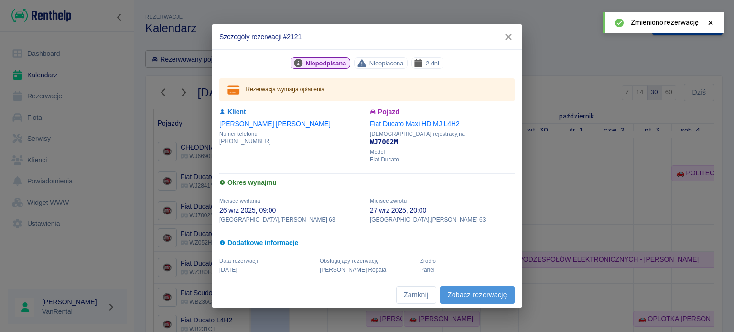
click at [495, 292] on link "Zobacz rezerwację" at bounding box center [477, 295] width 75 height 18
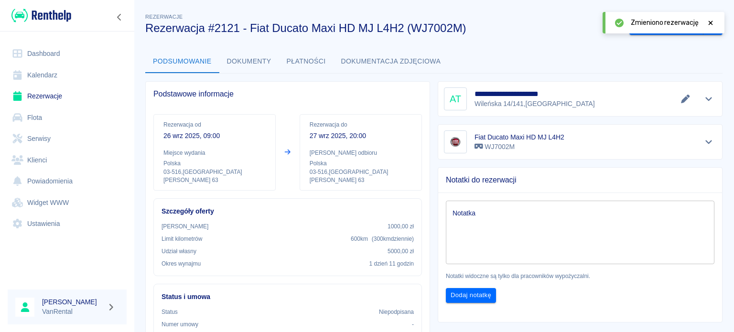
click at [710, 22] on icon at bounding box center [710, 23] width 4 height 4
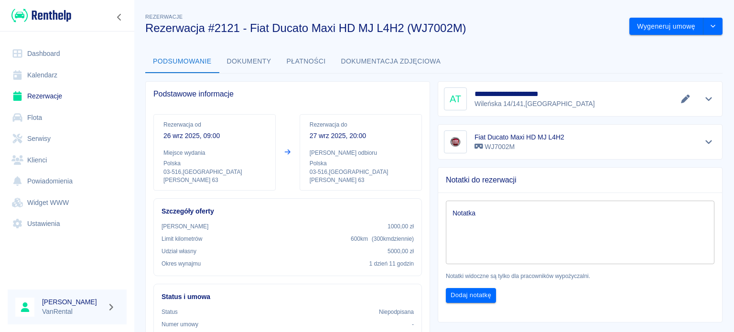
click at [709, 24] on icon "drop-down" at bounding box center [713, 26] width 8 height 6
click at [687, 40] on li "Modyfikuj rezerwację" at bounding box center [667, 47] width 77 height 16
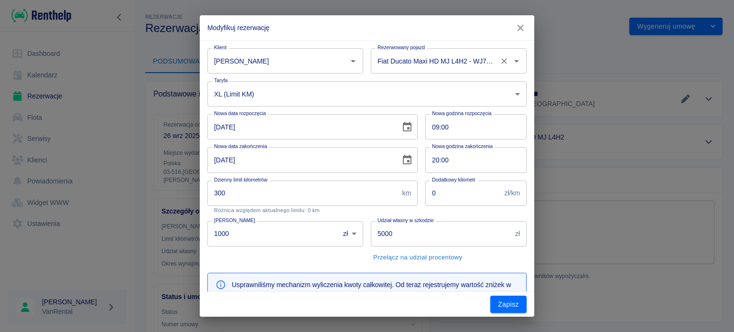
click at [386, 63] on input "Fiat Ducato Maxi HD MJ L4H2 - WJ7002M" at bounding box center [435, 61] width 120 height 17
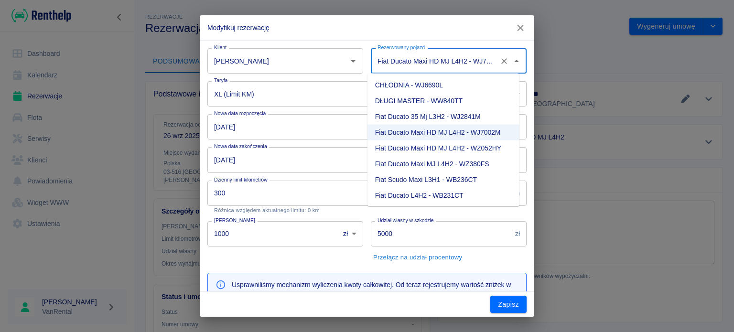
click at [433, 145] on li "Fiat Ducato Maxi HD MJ L4H2 - WZ052HY" at bounding box center [443, 148] width 152 height 16
type input "Fiat Ducato Maxi HD MJ L4H2 - WZ052HY"
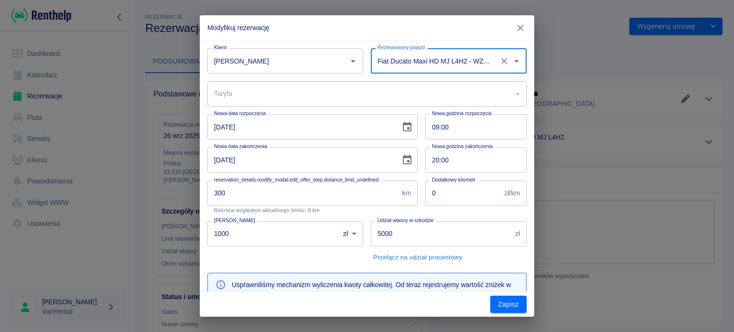
type input "dafee3f7-61ab-4522-855d-27ef1205866f"
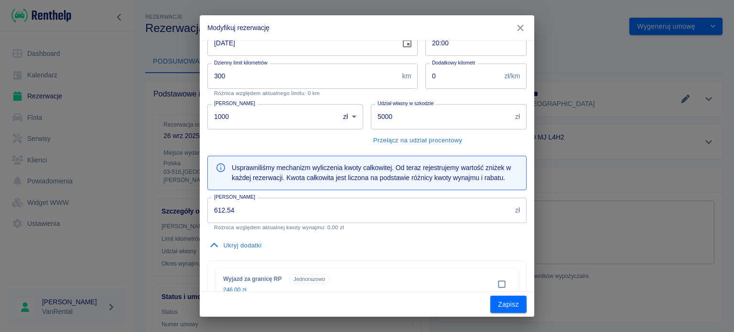
scroll to position [143, 0]
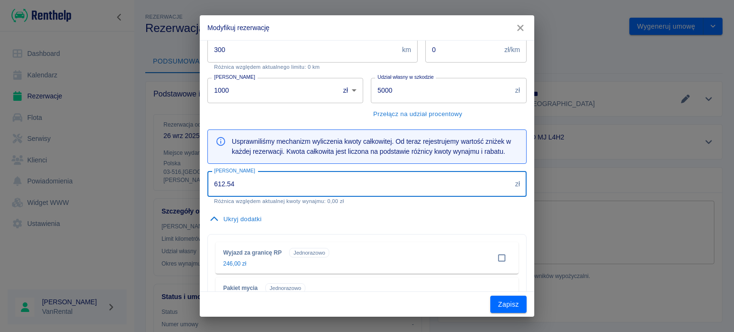
drag, startPoint x: 264, startPoint y: 187, endPoint x: 174, endPoint y: 183, distance: 90.3
click at [174, 183] on div "Modyfikuj rezerwację Klient Aleksander Truszyński Klient Rezerwowany pojazd Fia…" at bounding box center [367, 166] width 734 height 332
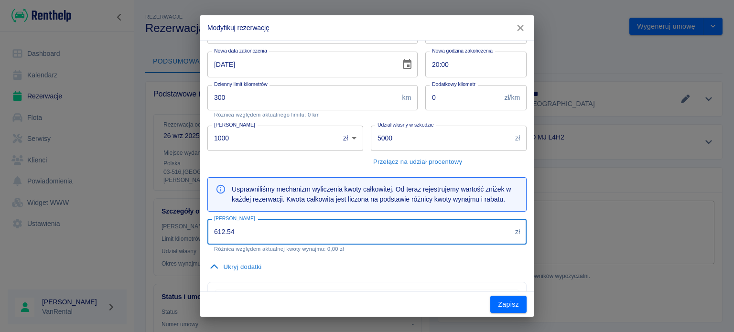
paste input "760.1"
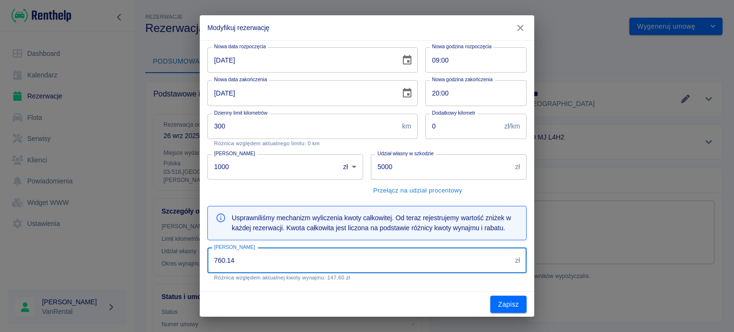
scroll to position [0, 0]
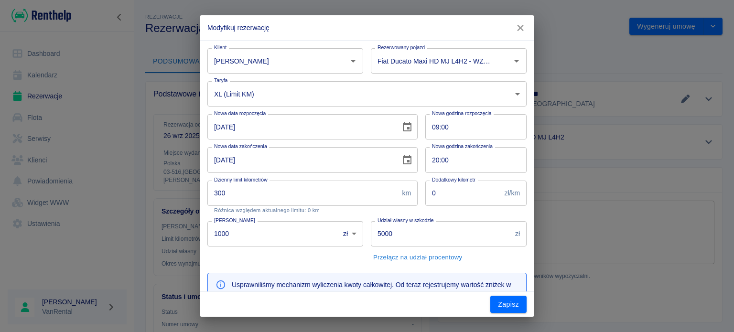
type input "760.14"
click at [258, 89] on body "Używamy plików Cookies, by zapewnić Ci najlepsze możliwe doświadczenie. Aby dow…" at bounding box center [367, 166] width 734 height 332
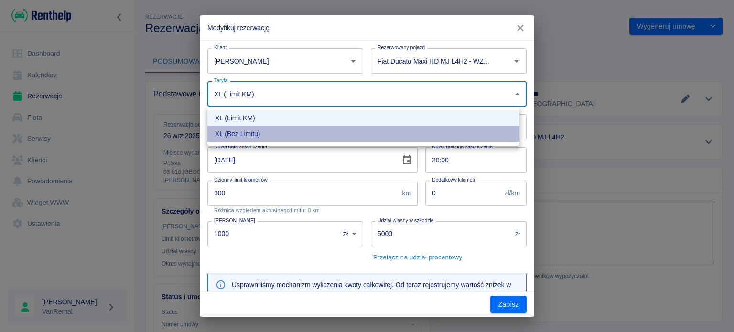
click at [258, 130] on li "XL (Bez Limitu)" at bounding box center [363, 134] width 312 height 16
type input "b880891a-923f-4e96-b470-af04039b2a86"
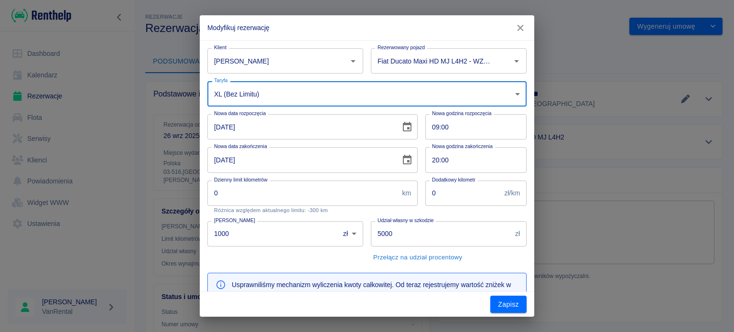
type input "0"
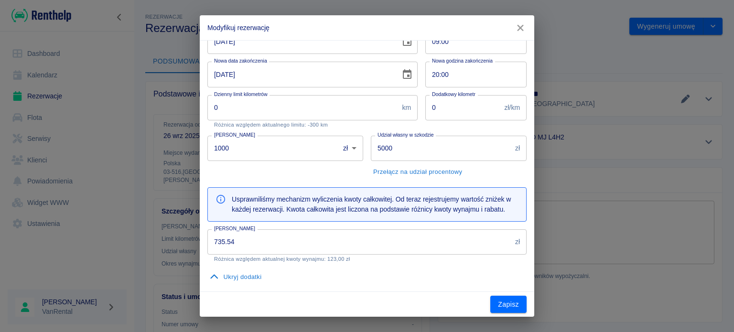
scroll to position [96, 0]
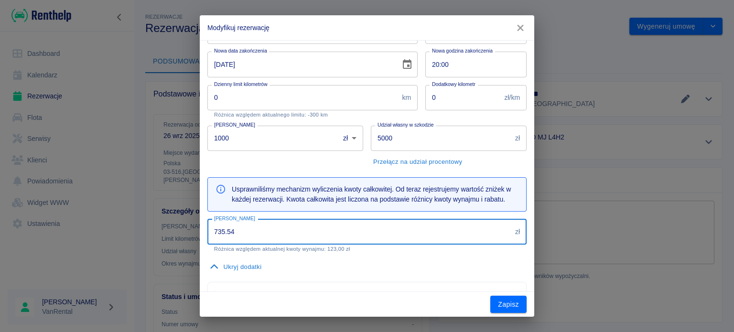
drag, startPoint x: 194, startPoint y: 219, endPoint x: 158, endPoint y: 219, distance: 36.3
click at [158, 219] on div "Modyfikuj rezerwację Klient Aleksander Truszyński Klient Rezerwowany pojazd Fia…" at bounding box center [367, 166] width 734 height 332
paste input "60.1"
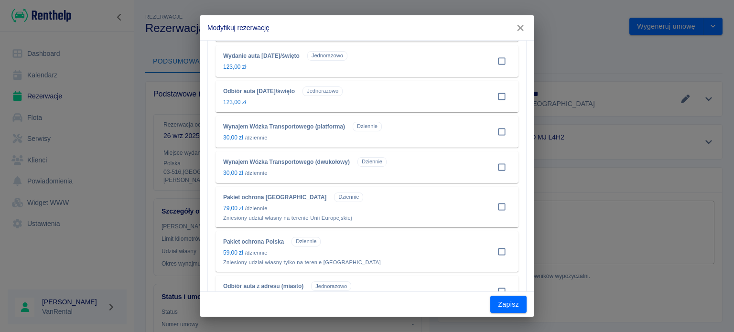
scroll to position [573, 0]
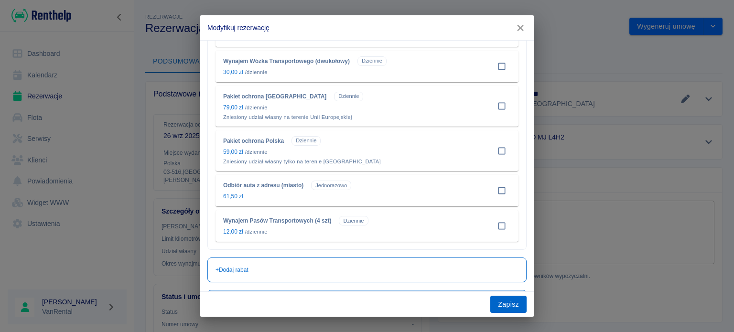
type input "760.14"
click at [493, 298] on button "Zapisz" at bounding box center [508, 305] width 36 height 18
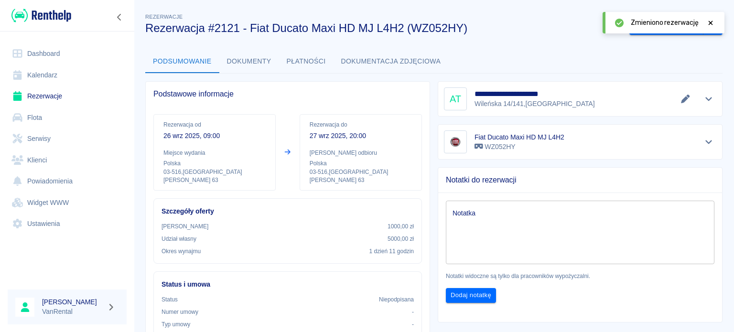
click at [24, 76] on link "Kalendarz" at bounding box center [67, 74] width 119 height 21
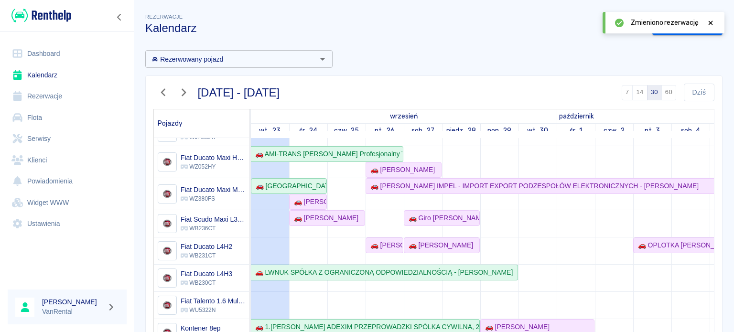
scroll to position [96, 0]
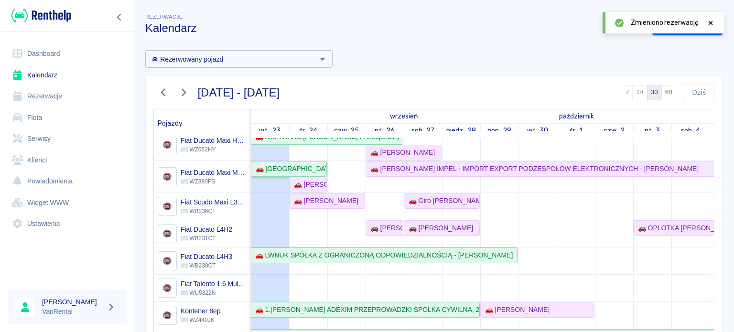
click at [313, 169] on div "🚗 [GEOGRAPHIC_DATA] S.C. [PERSON_NAME], [PERSON_NAME] - [PERSON_NAME]" at bounding box center [289, 169] width 74 height 10
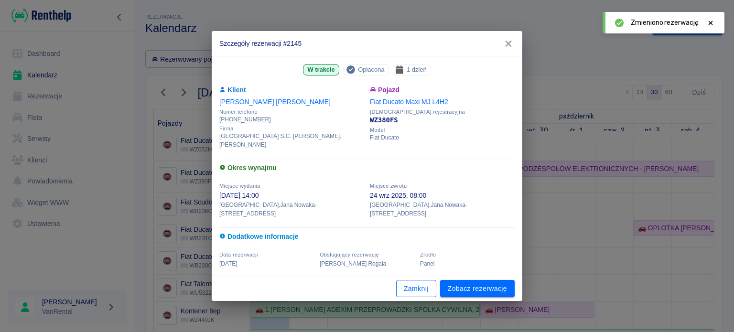
click at [411, 285] on button "Zamknij" at bounding box center [416, 289] width 40 height 18
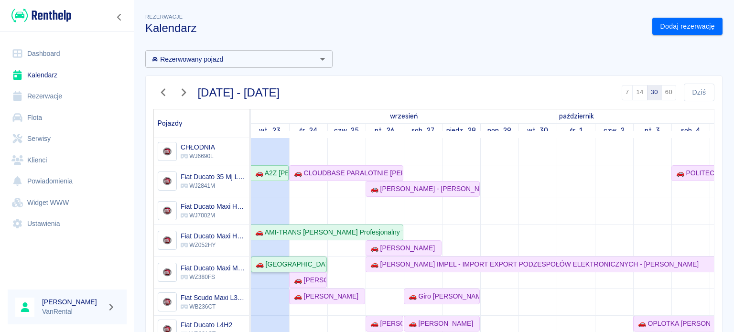
click at [306, 267] on div "🚗 [GEOGRAPHIC_DATA] S.C. [PERSON_NAME], [PERSON_NAME] - [PERSON_NAME]" at bounding box center [289, 264] width 74 height 10
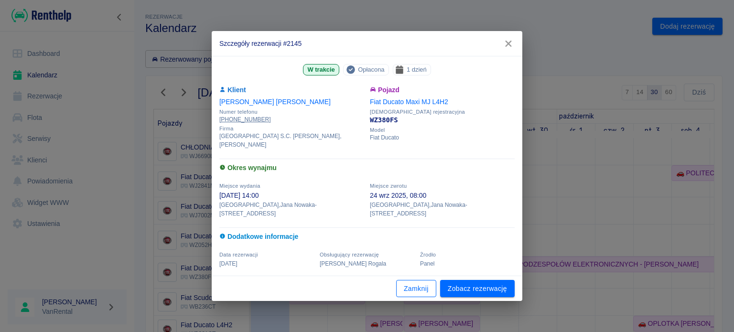
click at [405, 284] on button "Zamknij" at bounding box center [416, 289] width 40 height 18
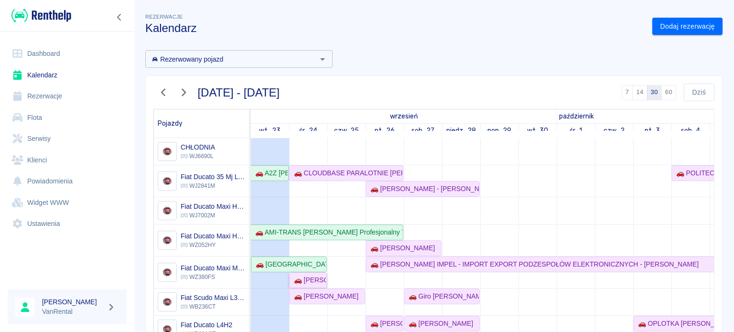
click at [312, 276] on div "🚗 [PERSON_NAME] - [PERSON_NAME]" at bounding box center [308, 280] width 36 height 10
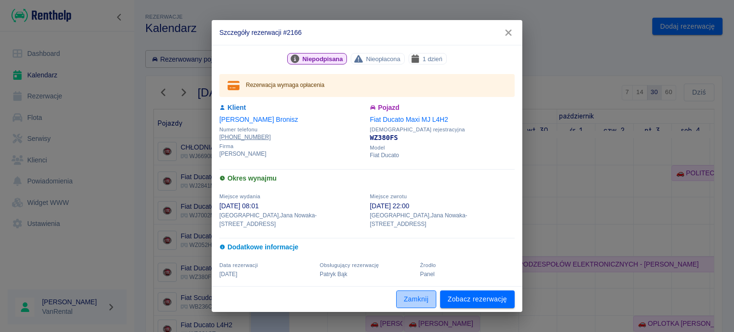
click at [414, 294] on button "Zamknij" at bounding box center [416, 299] width 40 height 18
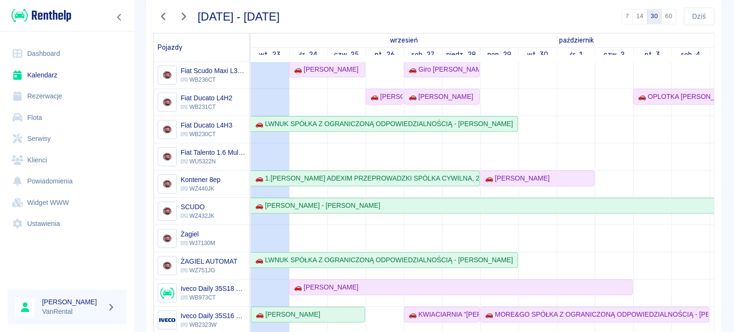
scroll to position [199, 0]
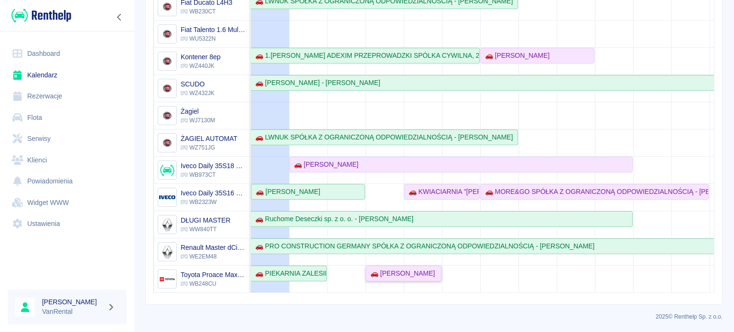
click at [418, 269] on div "🚗 [PERSON_NAME]" at bounding box center [400, 273] width 68 height 10
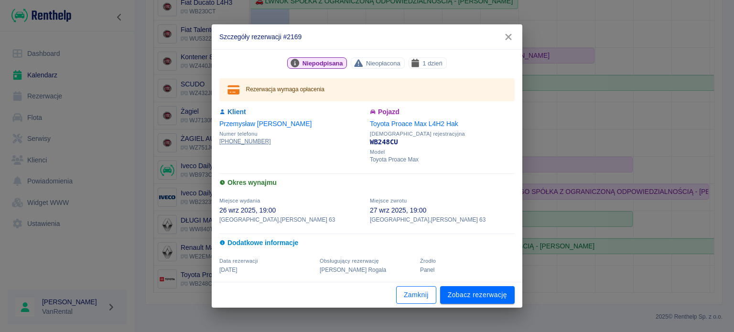
click at [432, 298] on button "Zamknij" at bounding box center [416, 295] width 40 height 18
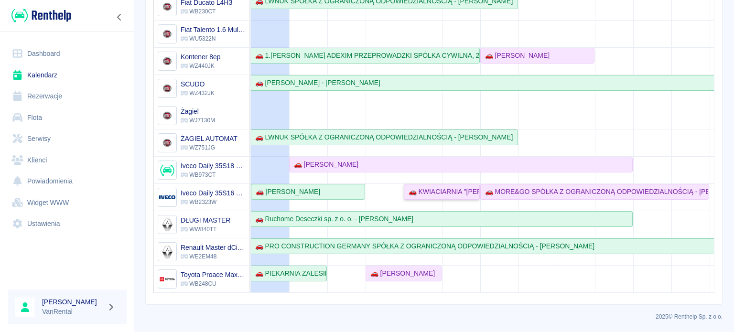
click at [427, 189] on div "🚗 KWIACIARNIA "[PERSON_NAME]" [PERSON_NAME] I [PERSON_NAME] SPÓŁKA CYWILNA - [P…" at bounding box center [441, 192] width 74 height 10
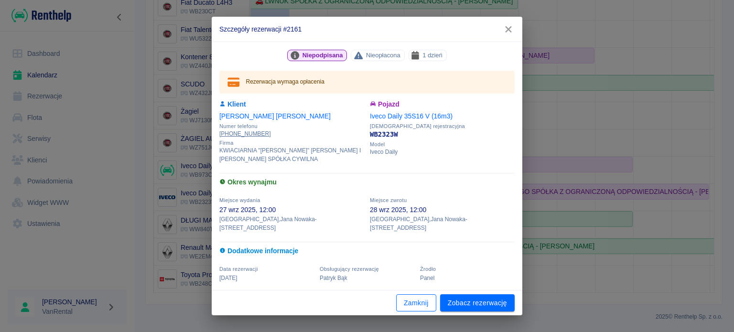
click at [420, 300] on button "Zamknij" at bounding box center [416, 303] width 40 height 18
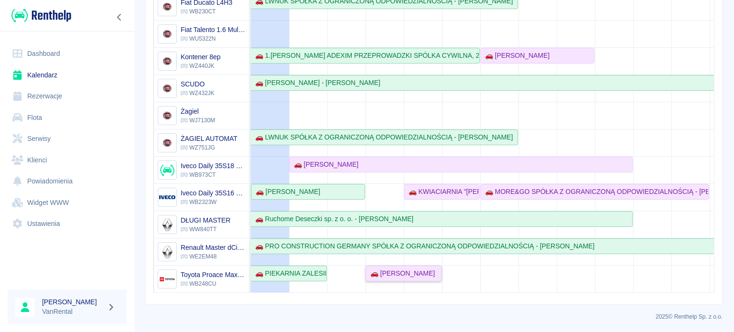
click at [395, 270] on div "🚗 [PERSON_NAME]" at bounding box center [400, 273] width 68 height 10
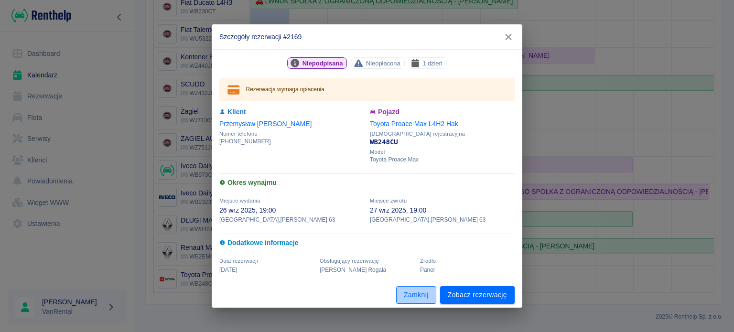
click at [423, 297] on button "Zamknij" at bounding box center [416, 295] width 40 height 18
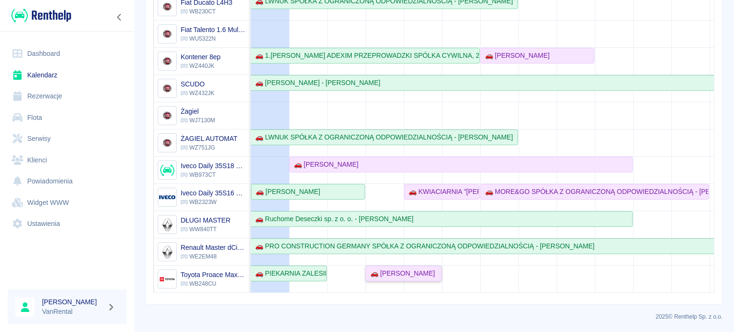
click at [435, 268] on div "🚗 [PERSON_NAME]" at bounding box center [400, 273] width 68 height 10
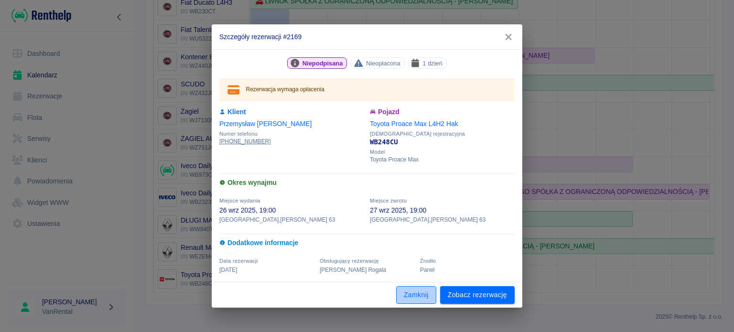
click at [416, 299] on button "Zamknij" at bounding box center [416, 295] width 40 height 18
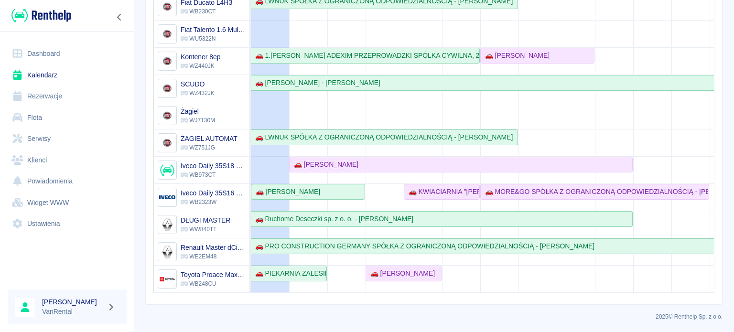
click at [419, 176] on td at bounding box center [423, 40] width 38 height 504
click at [420, 187] on div "🚗 KWIACIARNIA "[PERSON_NAME]" [PERSON_NAME] I [PERSON_NAME] SPÓŁKA CYWILNA - [P…" at bounding box center [441, 192] width 74 height 10
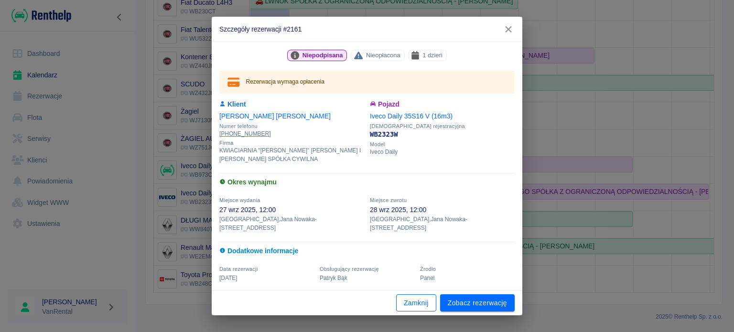
click at [426, 303] on button "Zamknij" at bounding box center [416, 303] width 40 height 18
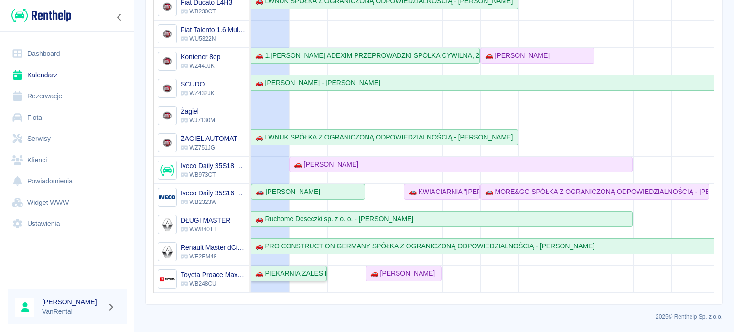
click at [300, 271] on link "🚗 PIEKARNIA ZALESIE SPÓŁKA Z OGRANICZONĄ ODPOWIEDZIALNOŚCIĄ - [PERSON_NAME]" at bounding box center [289, 274] width 76 height 16
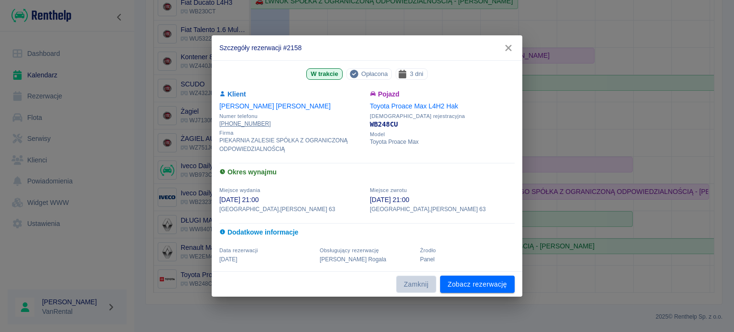
click at [396, 286] on button "Zamknij" at bounding box center [416, 285] width 40 height 18
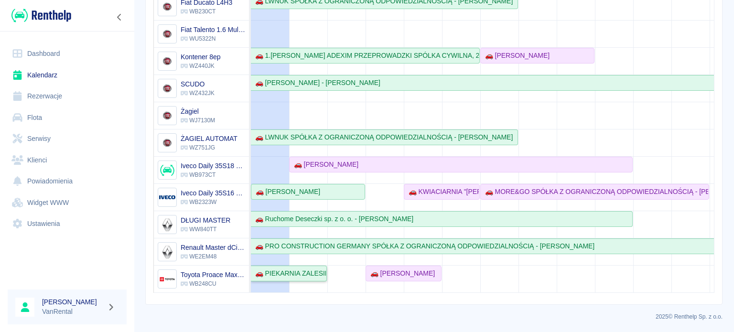
click at [324, 268] on div "🚗 PIEKARNIA ZALESIE SPÓŁKA Z OGRANICZONĄ ODPOWIEDZIALNOŚCIĄ - [PERSON_NAME]" at bounding box center [288, 273] width 75 height 10
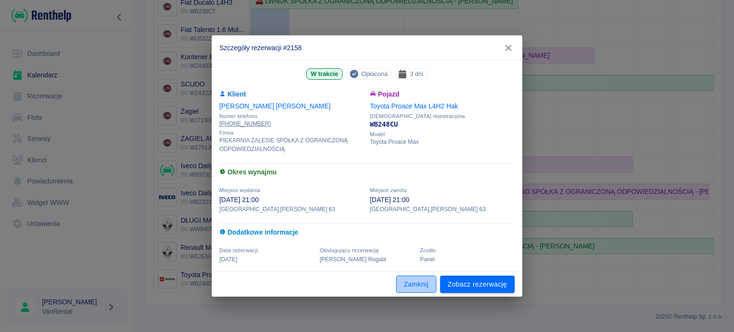
click at [422, 282] on button "Zamknij" at bounding box center [416, 285] width 40 height 18
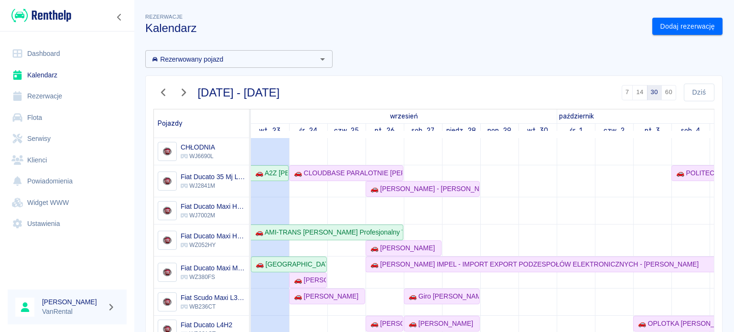
click at [36, 94] on link "Rezerwacje" at bounding box center [67, 95] width 119 height 21
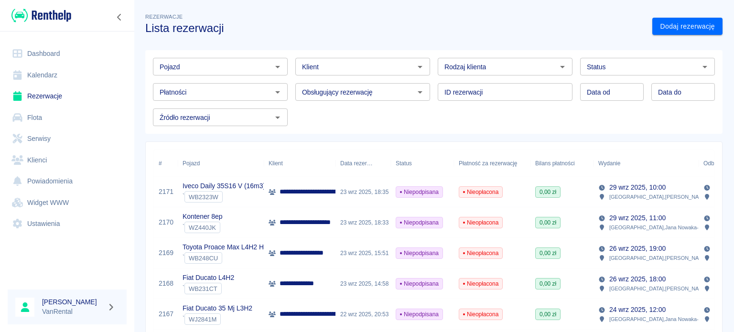
click at [344, 63] on input "Klient" at bounding box center [354, 67] width 113 height 12
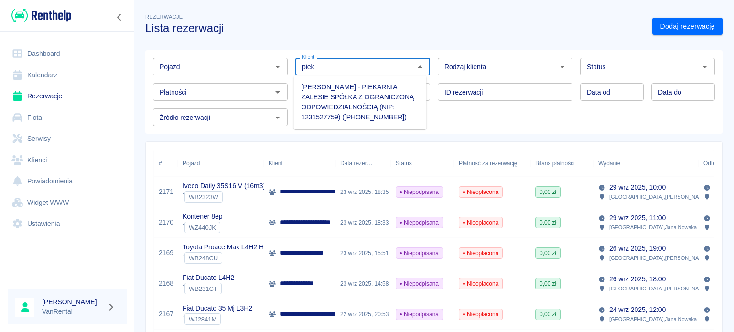
click at [339, 105] on li "Michał Bartosiński - PIEKARNIA ZALESIE SPÓŁKA Z OGRANICZONĄ ODPOWIEDZIALNOŚCIĄ …" at bounding box center [359, 102] width 133 height 46
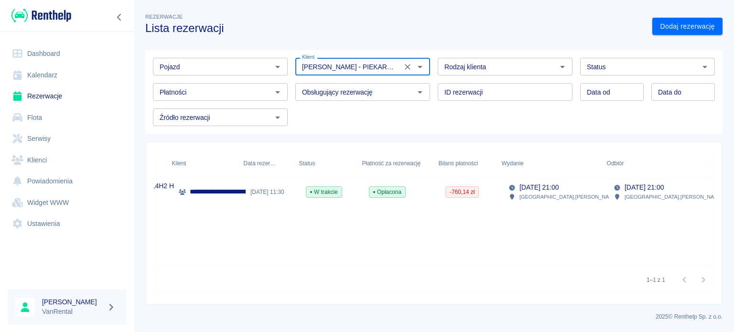
type input "Michał Bartosiński - PIEKARNIA ZALESIE SPÓŁKA Z OGRANICZONĄ ODPOWIEDZIALNOŚCIĄ …"
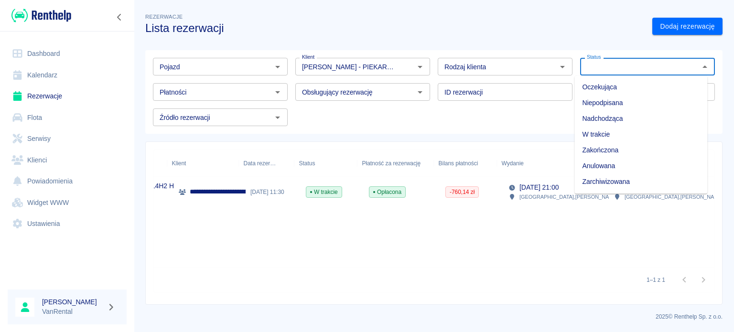
click at [613, 63] on input "Status" at bounding box center [639, 67] width 113 height 12
click at [627, 185] on li "Zarchiwizowana" at bounding box center [640, 182] width 133 height 16
type input "Zarchiwizowana"
